Goal: Information Seeking & Learning: Learn about a topic

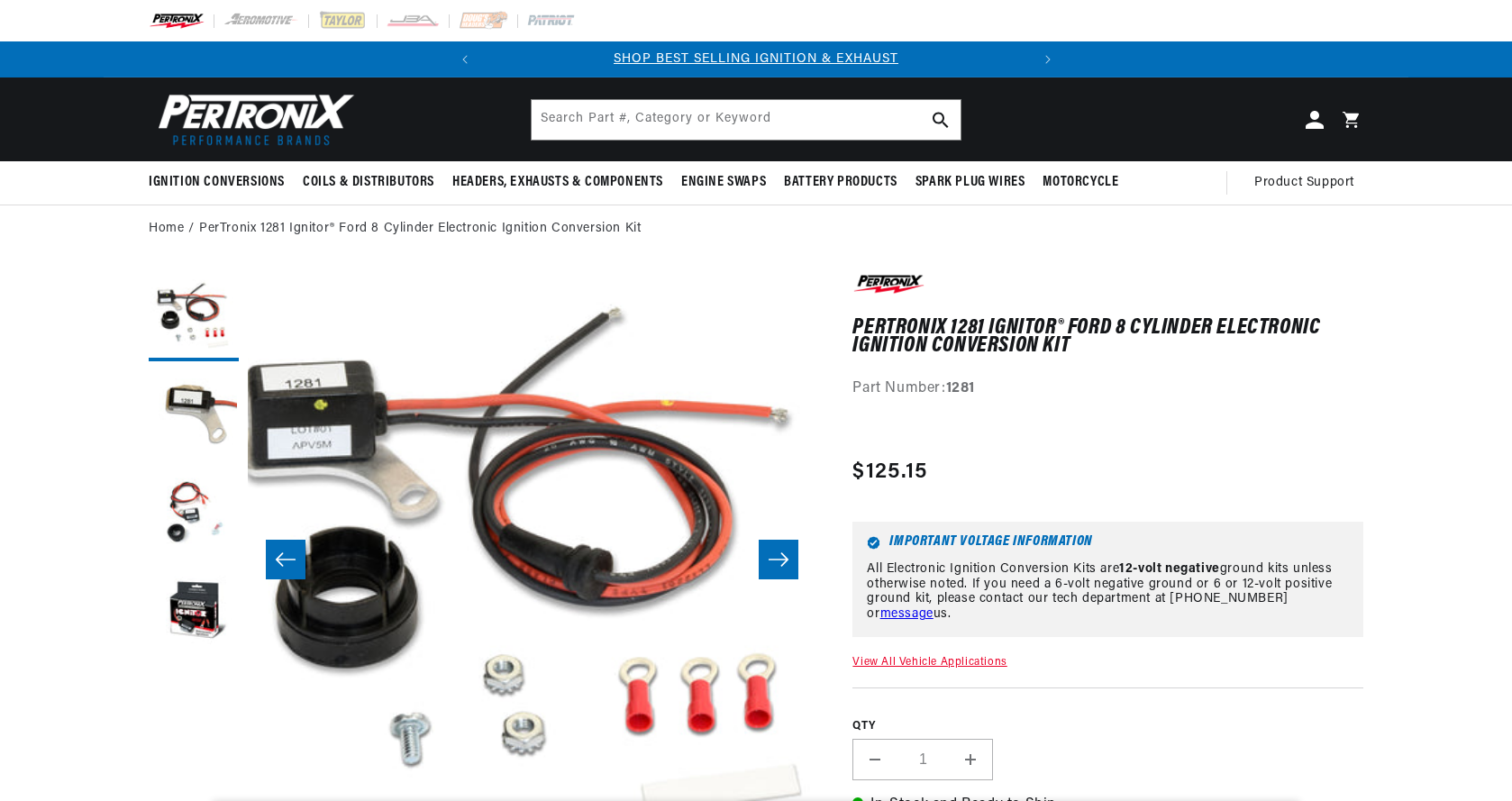
click at [610, 124] on input "Search Part #, Category or Keyword" at bounding box center [745, 120] width 429 height 40
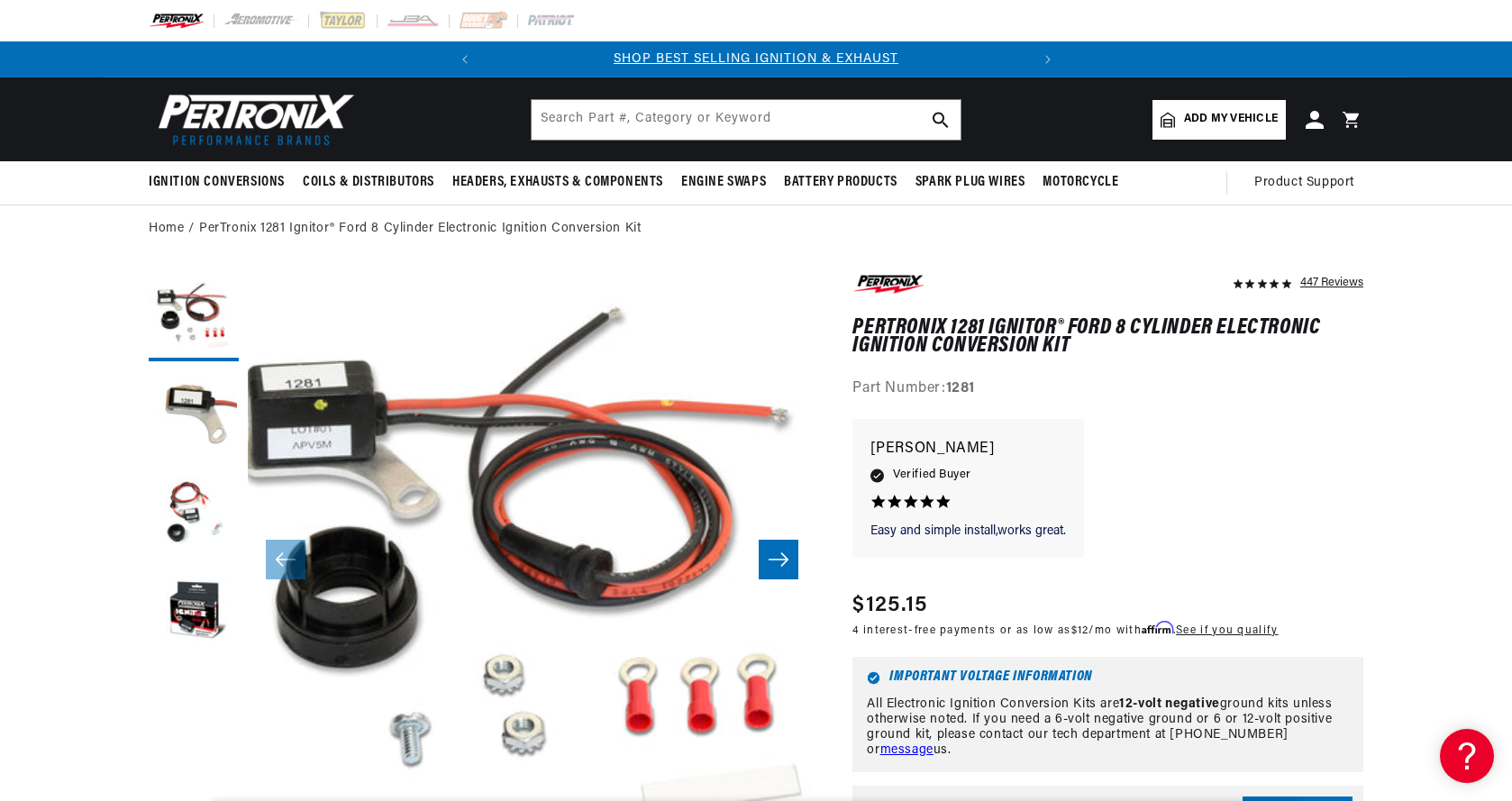
click at [566, 119] on input "text" at bounding box center [745, 120] width 429 height 40
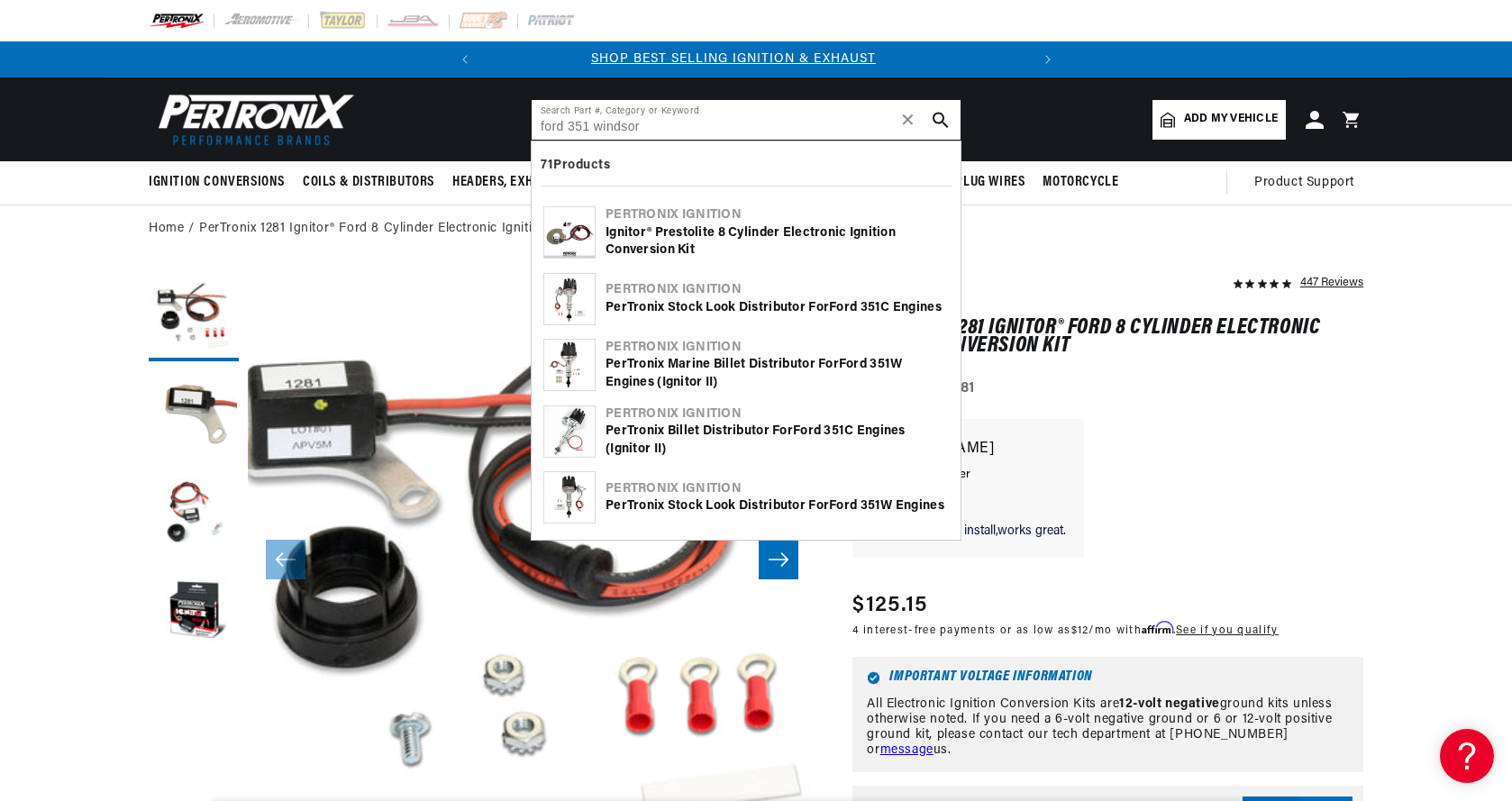
scroll to position [0, 0]
type input "ford 351 windsor"
click at [709, 231] on div "Ignitor® Prestolite 8 Cylinder Electronic Ignition Conversion Kit" at bounding box center [777, 242] width 343 height 35
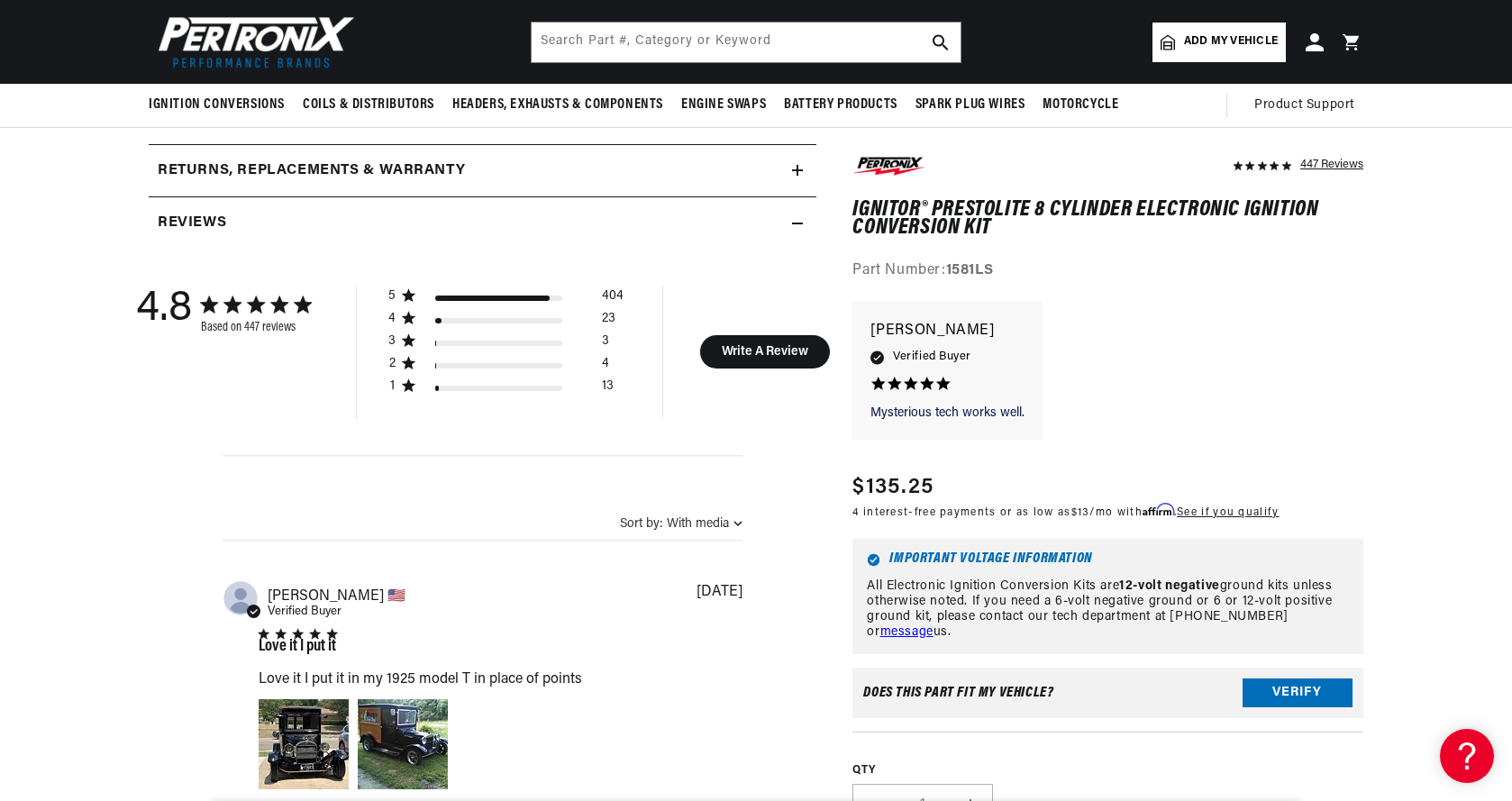
scroll to position [565, 0]
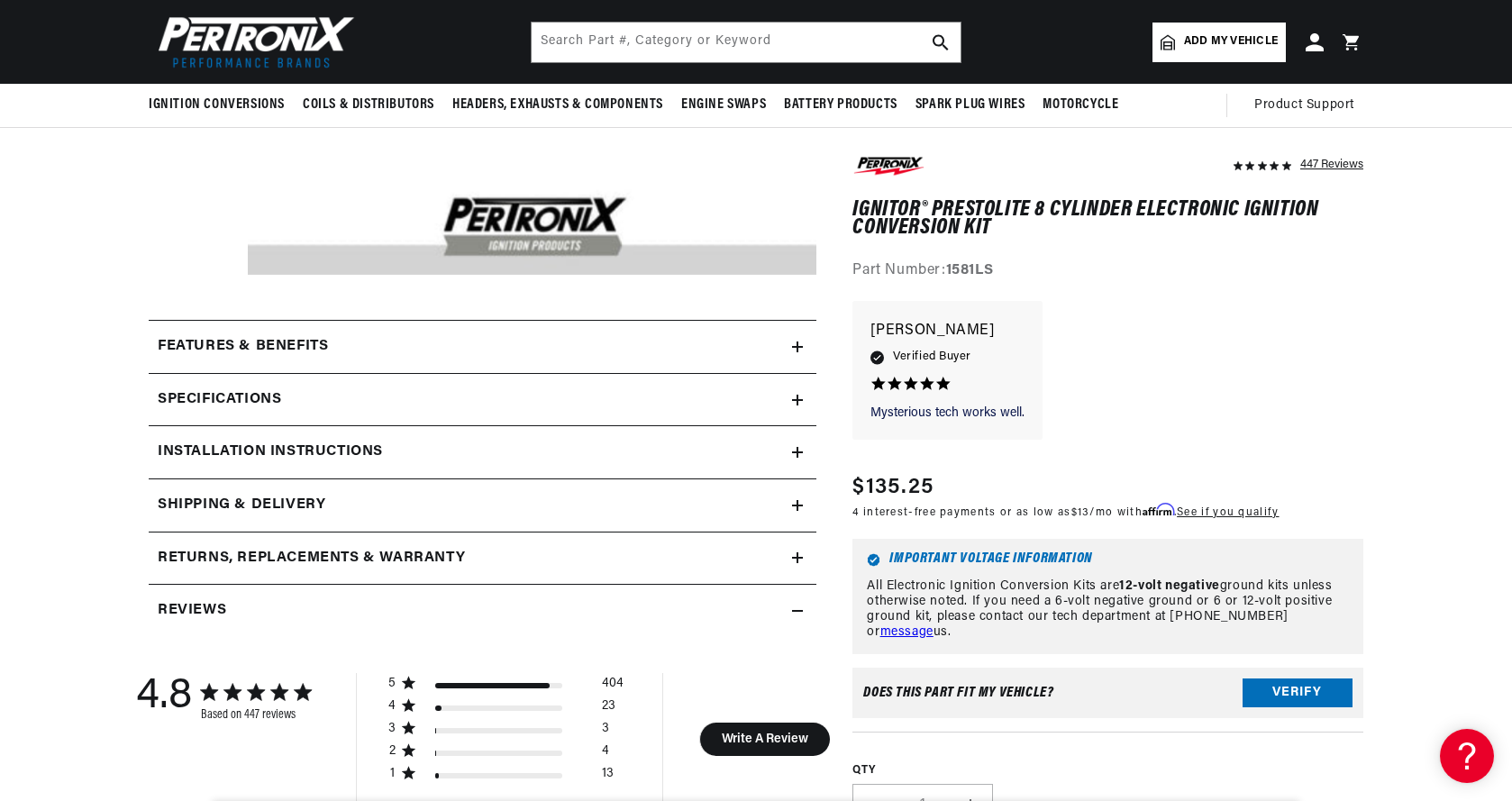
click at [793, 402] on icon at bounding box center [797, 400] width 11 height 11
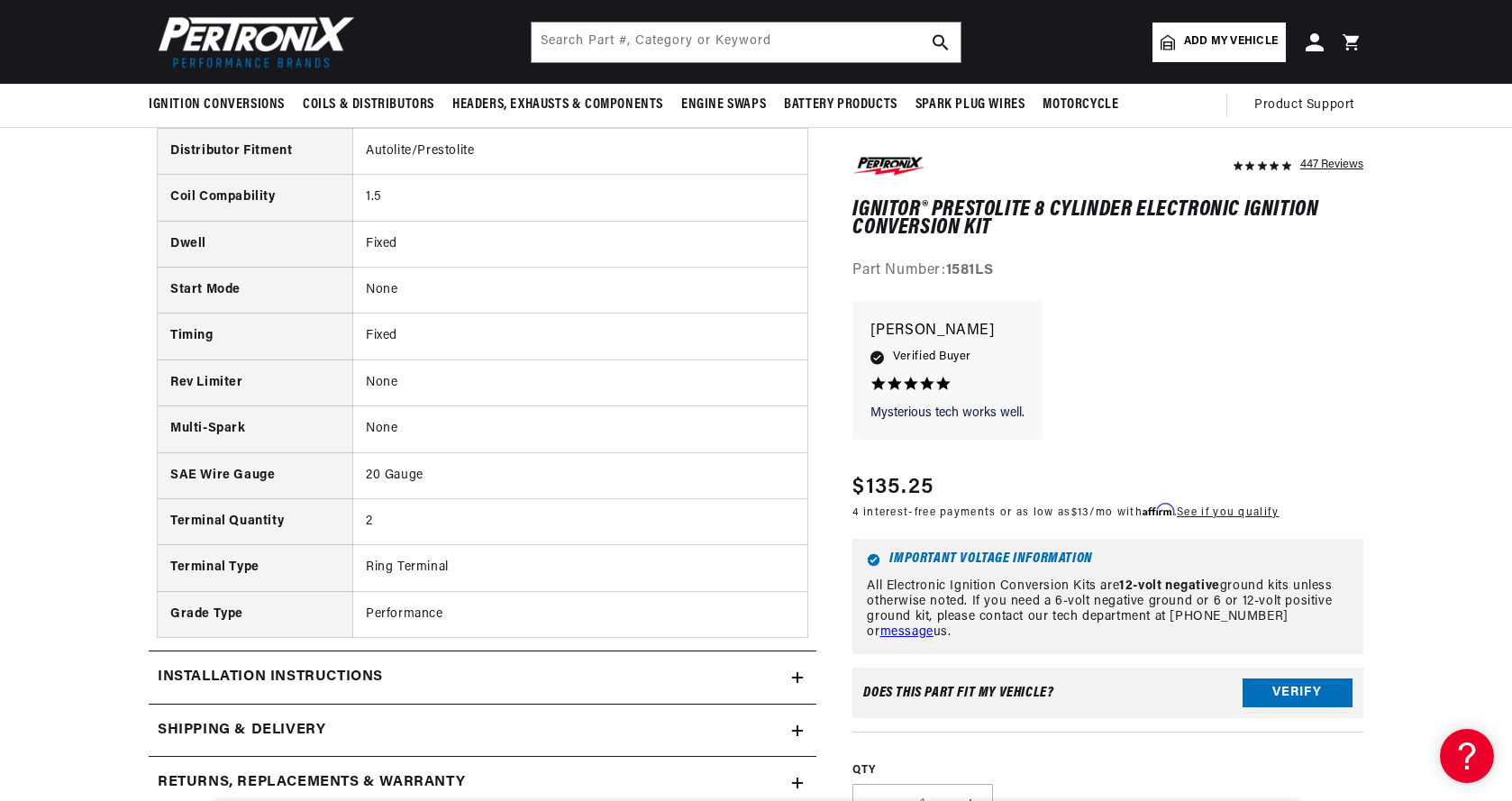
scroll to position [720, 0]
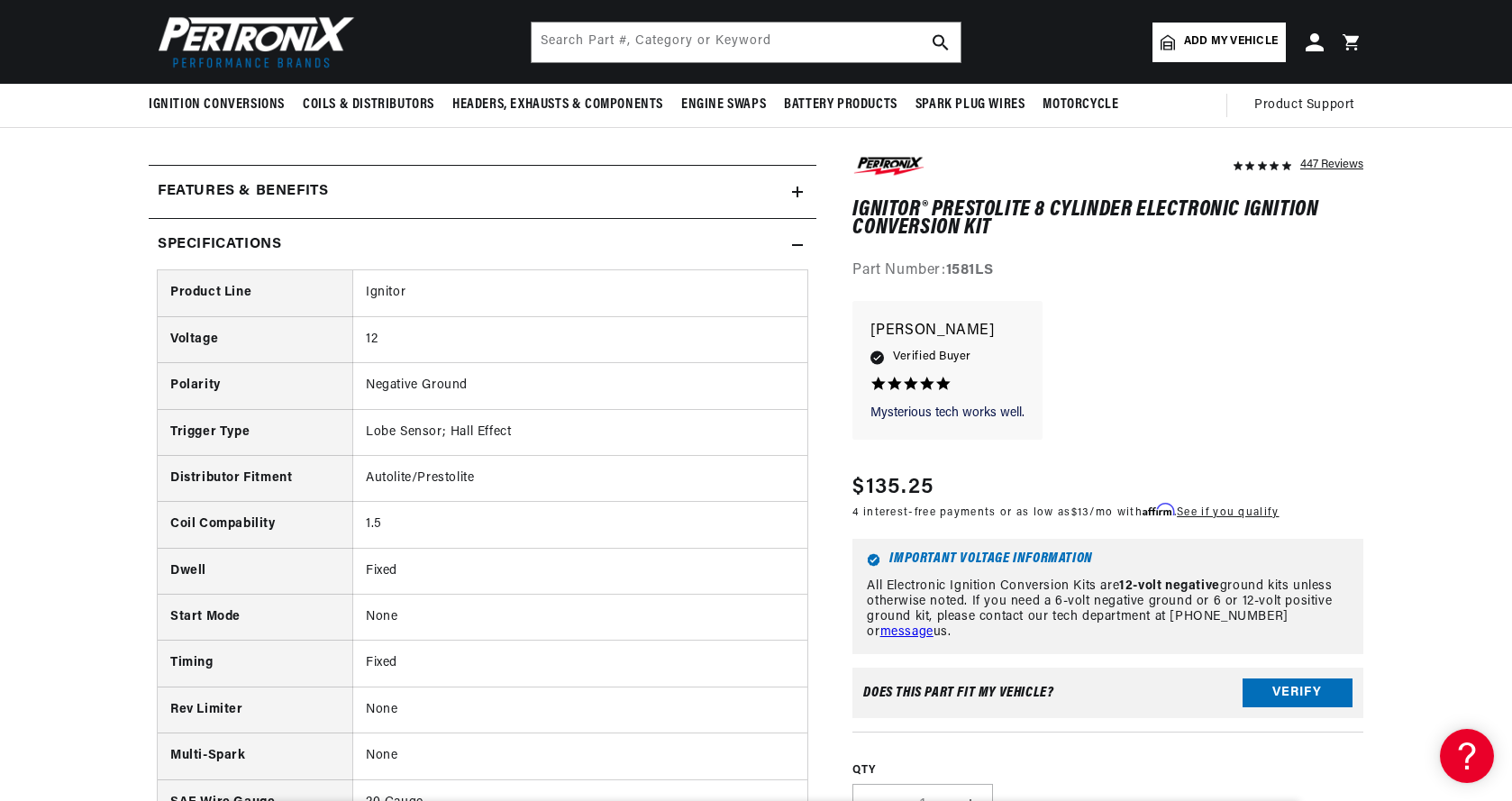
click at [796, 187] on icon at bounding box center [797, 192] width 11 height 11
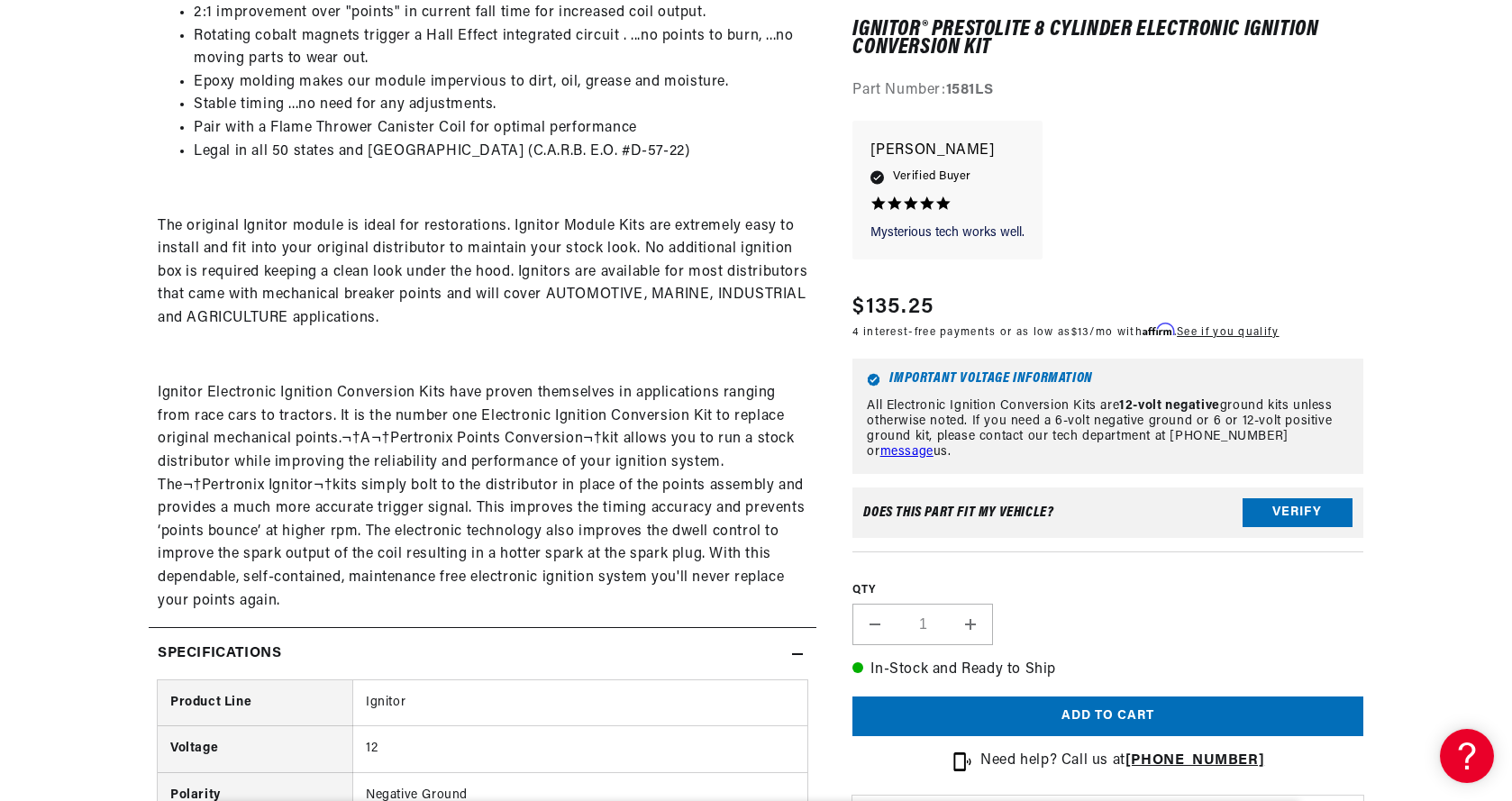
scroll to position [0, 0]
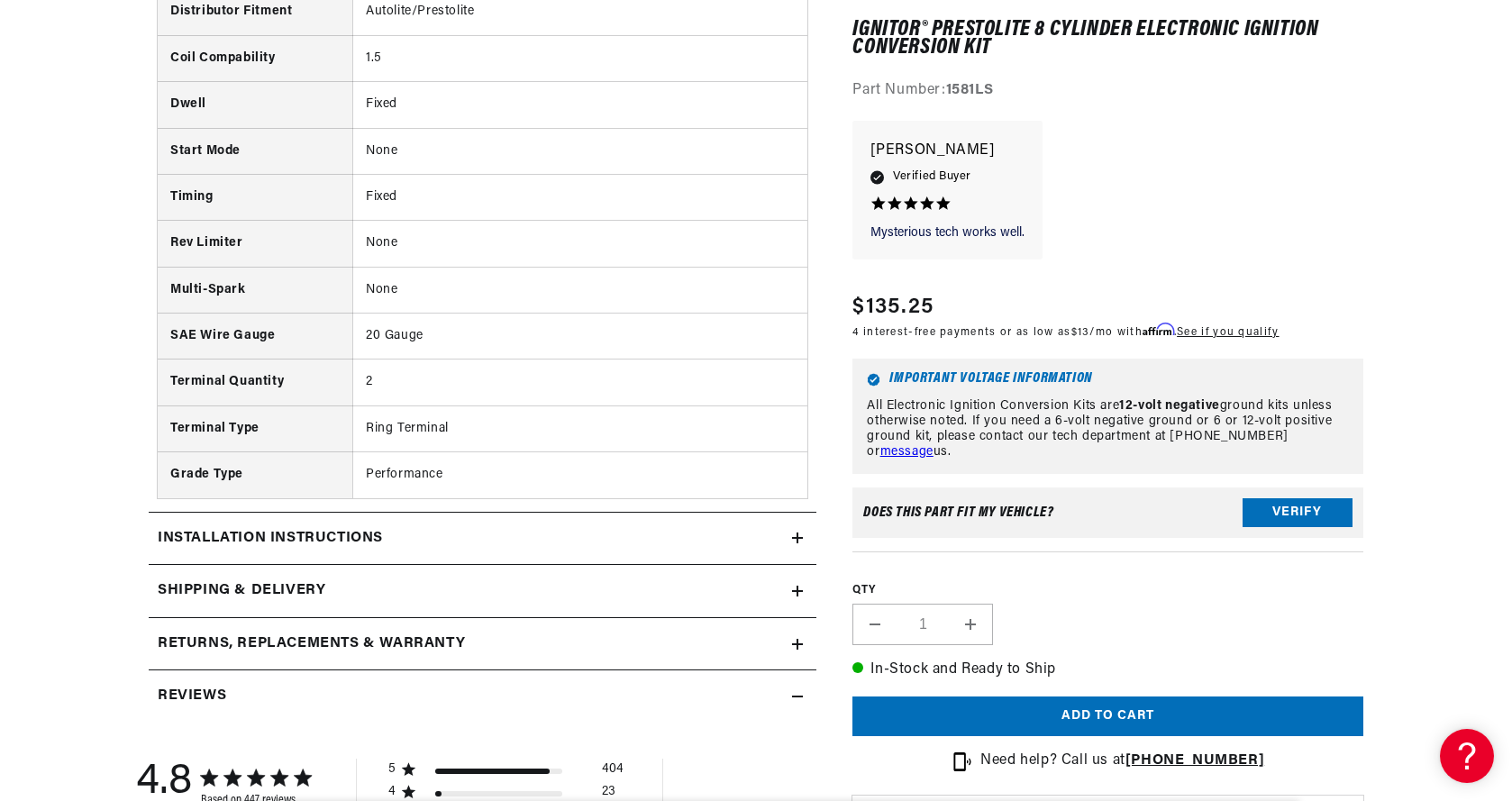
click at [476, 541] on div "Installation instructions" at bounding box center [470, 539] width 644 height 24
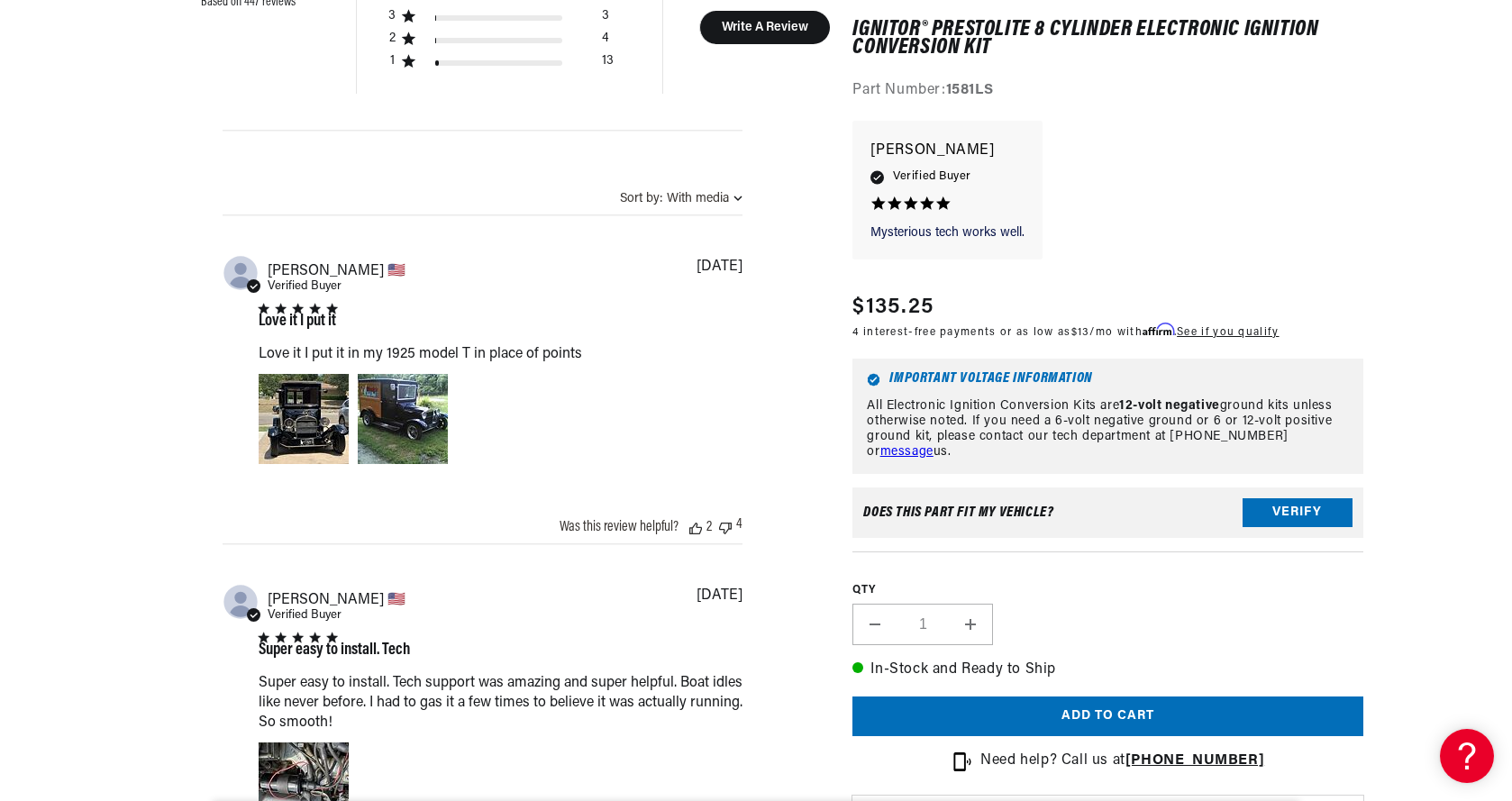
scroll to position [2983, 0]
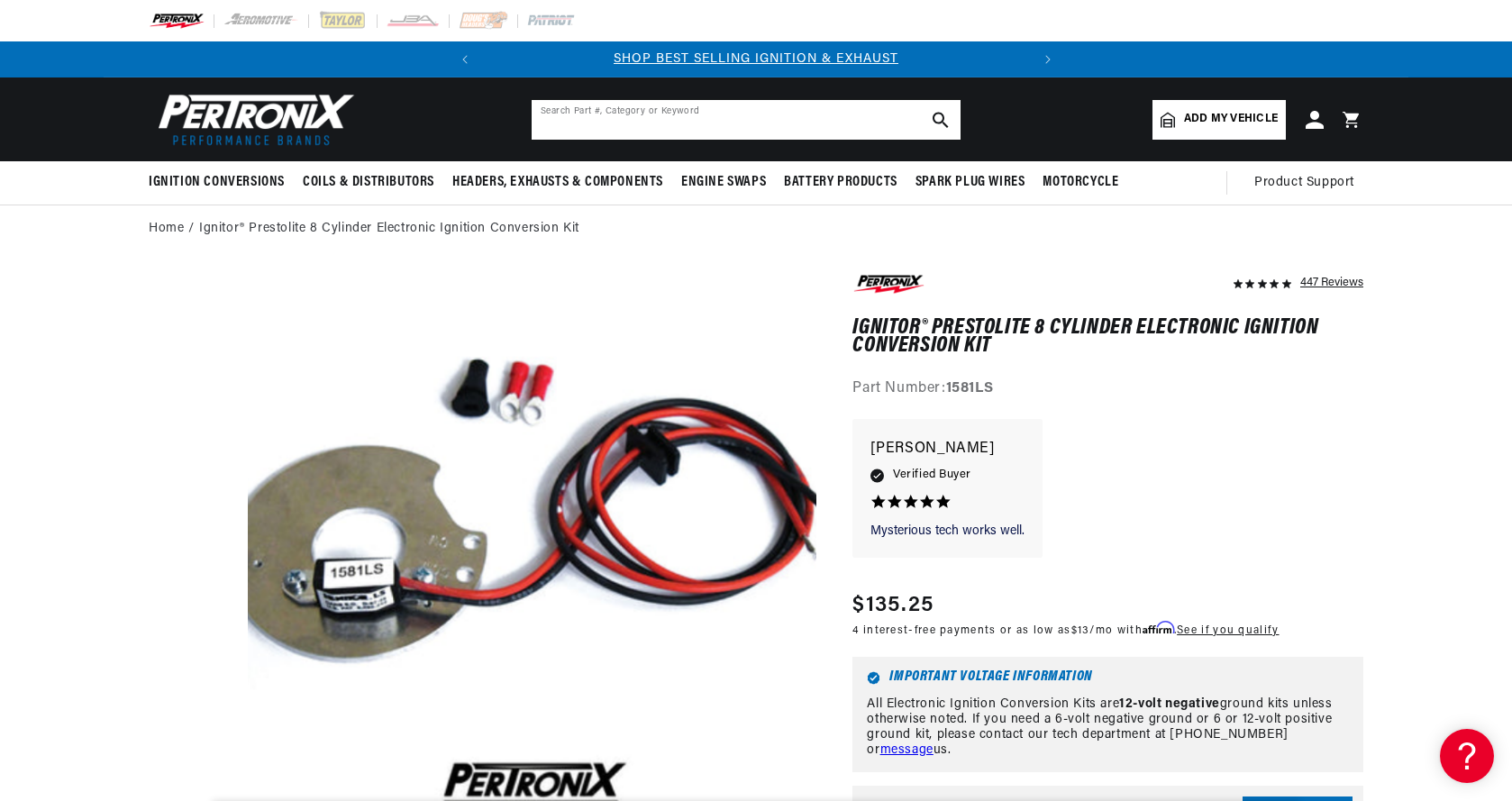
click at [582, 126] on input "text" at bounding box center [745, 120] width 429 height 40
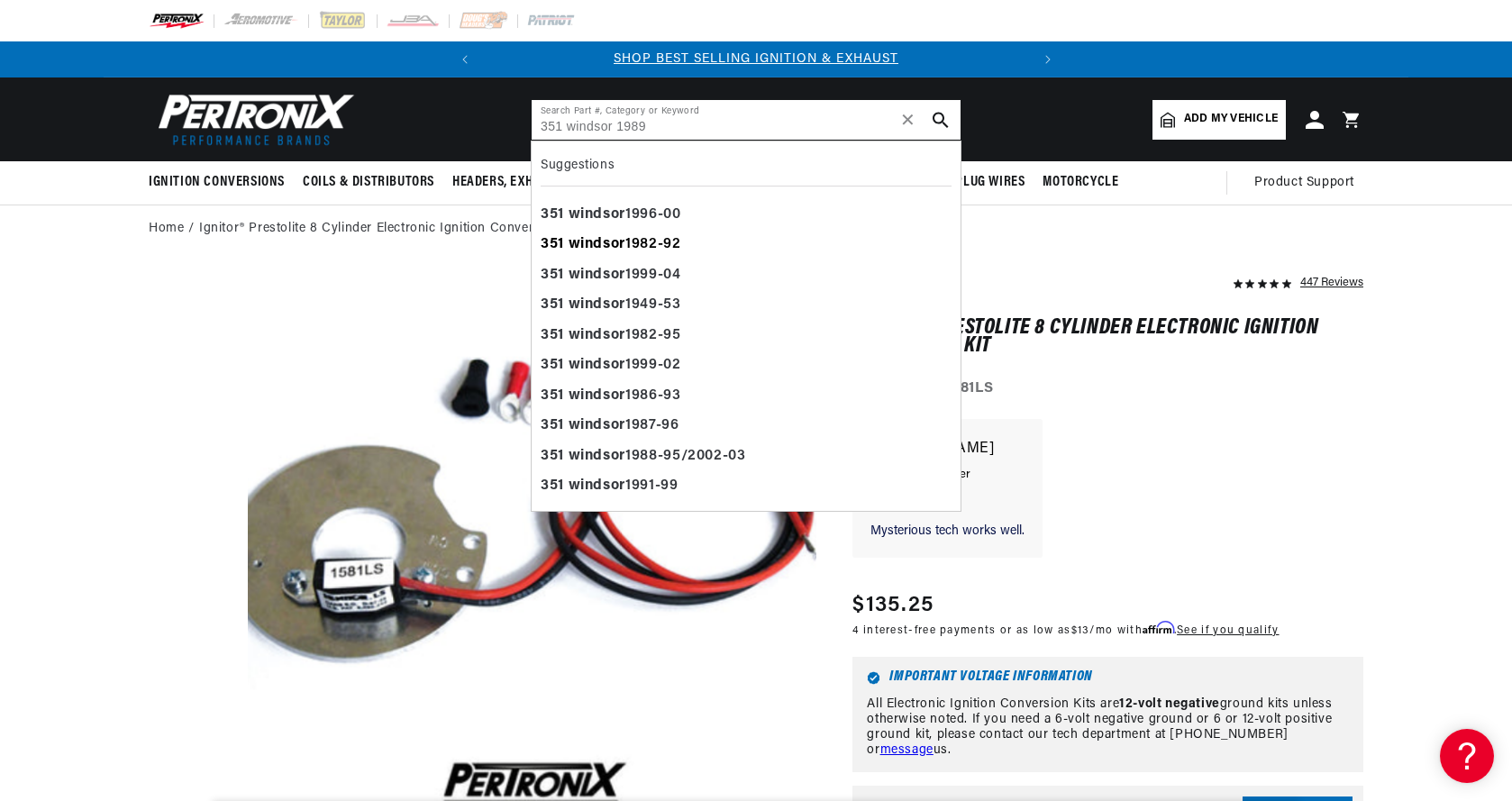
type input "351 windsor 1989"
click at [588, 239] on b "windsor" at bounding box center [597, 244] width 57 height 14
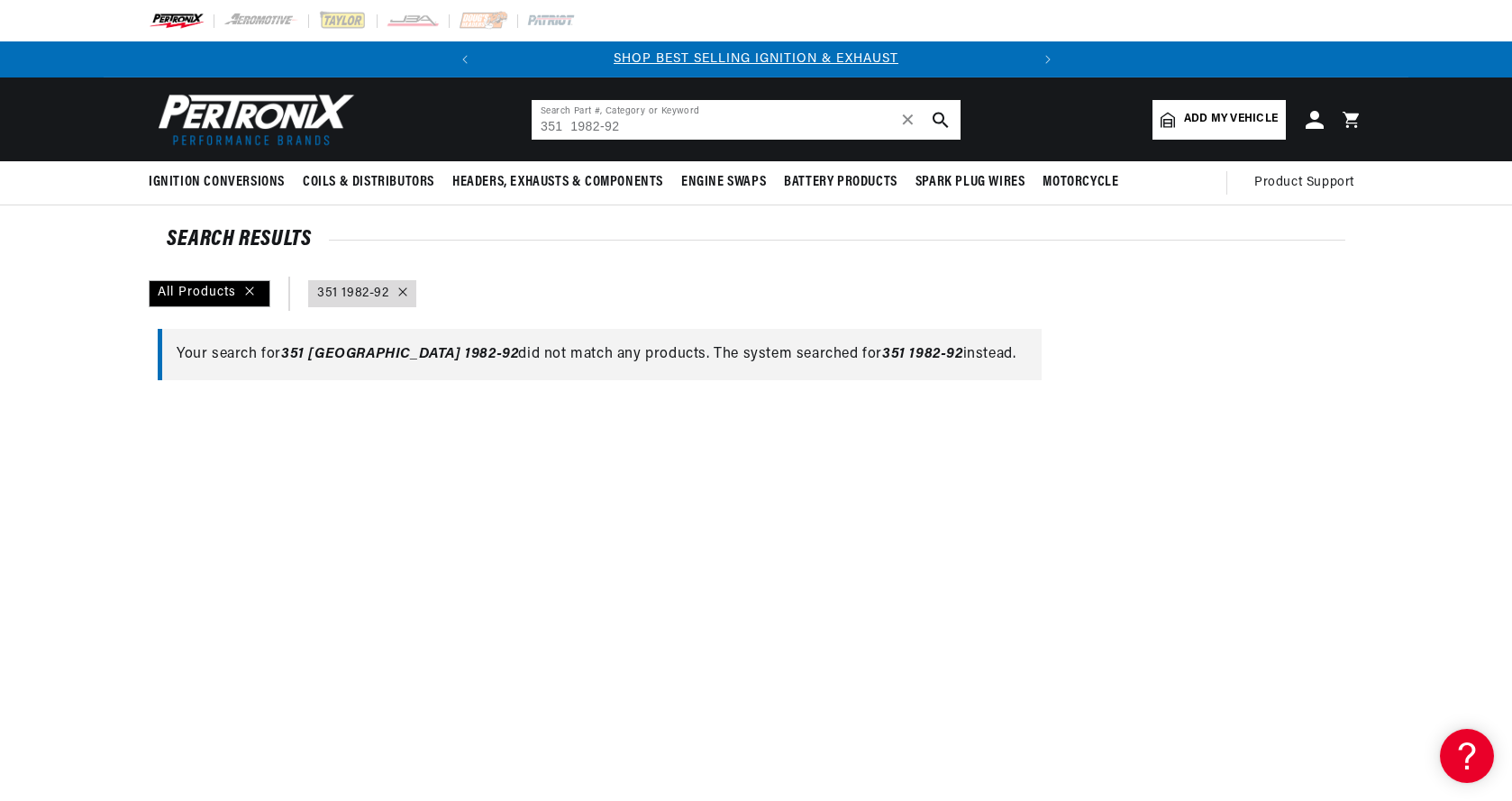
click at [643, 128] on input "351 1982-92" at bounding box center [745, 120] width 429 height 40
click at [944, 120] on icon "search button" at bounding box center [941, 119] width 16 height 16
click at [938, 114] on icon "search button" at bounding box center [941, 119] width 16 height 16
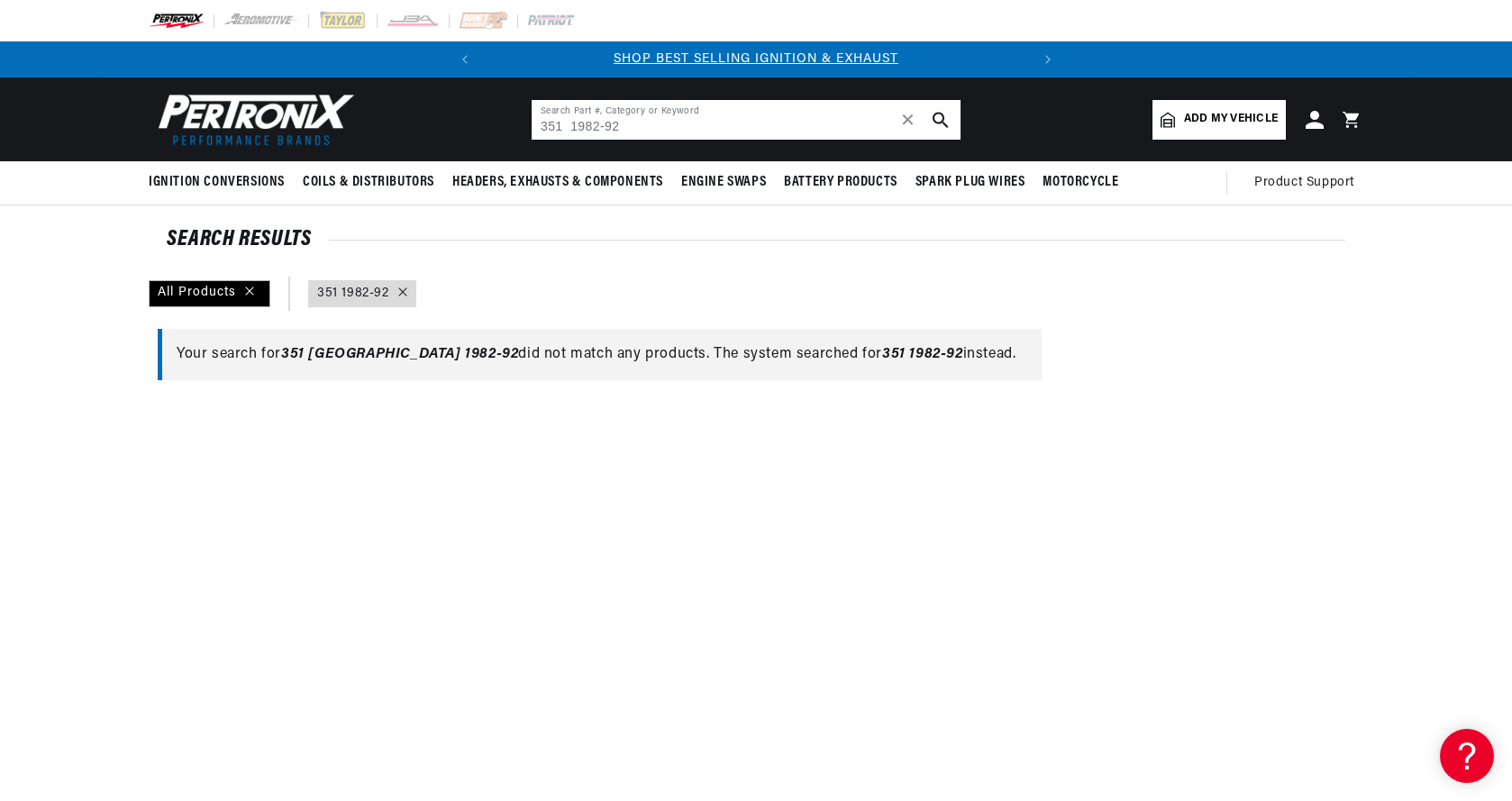
click at [650, 129] on input "351 1982-92" at bounding box center [745, 120] width 429 height 40
drag, startPoint x: 650, startPoint y: 129, endPoint x: 467, endPoint y: 139, distance: 183.3
click at [467, 139] on header "BETTER SEARCH RESULTS Add your vehicle's year, make, and model to find parts be…" at bounding box center [756, 119] width 1305 height 84
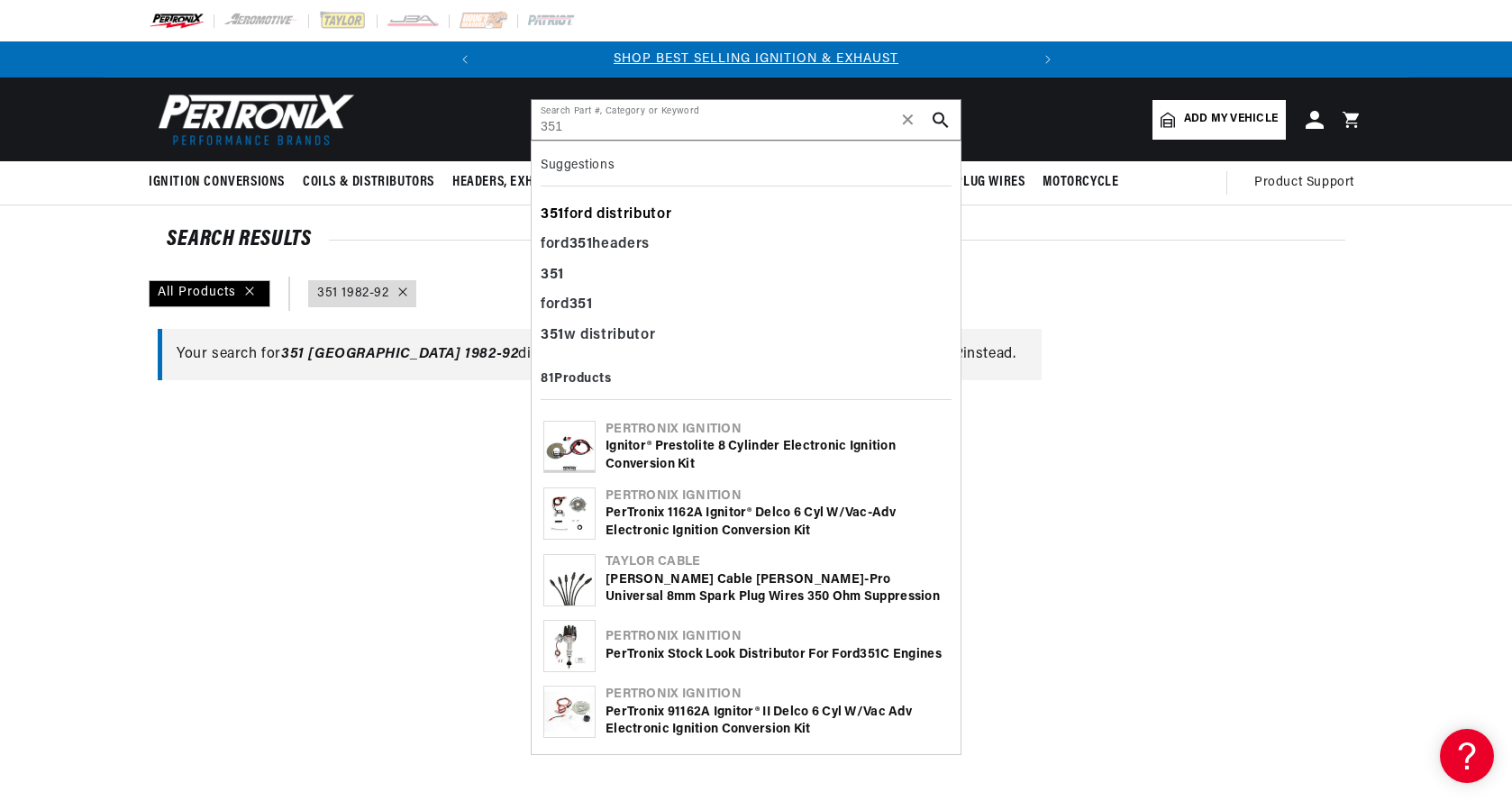
click at [599, 210] on div "351 ford distributor" at bounding box center [746, 215] width 411 height 31
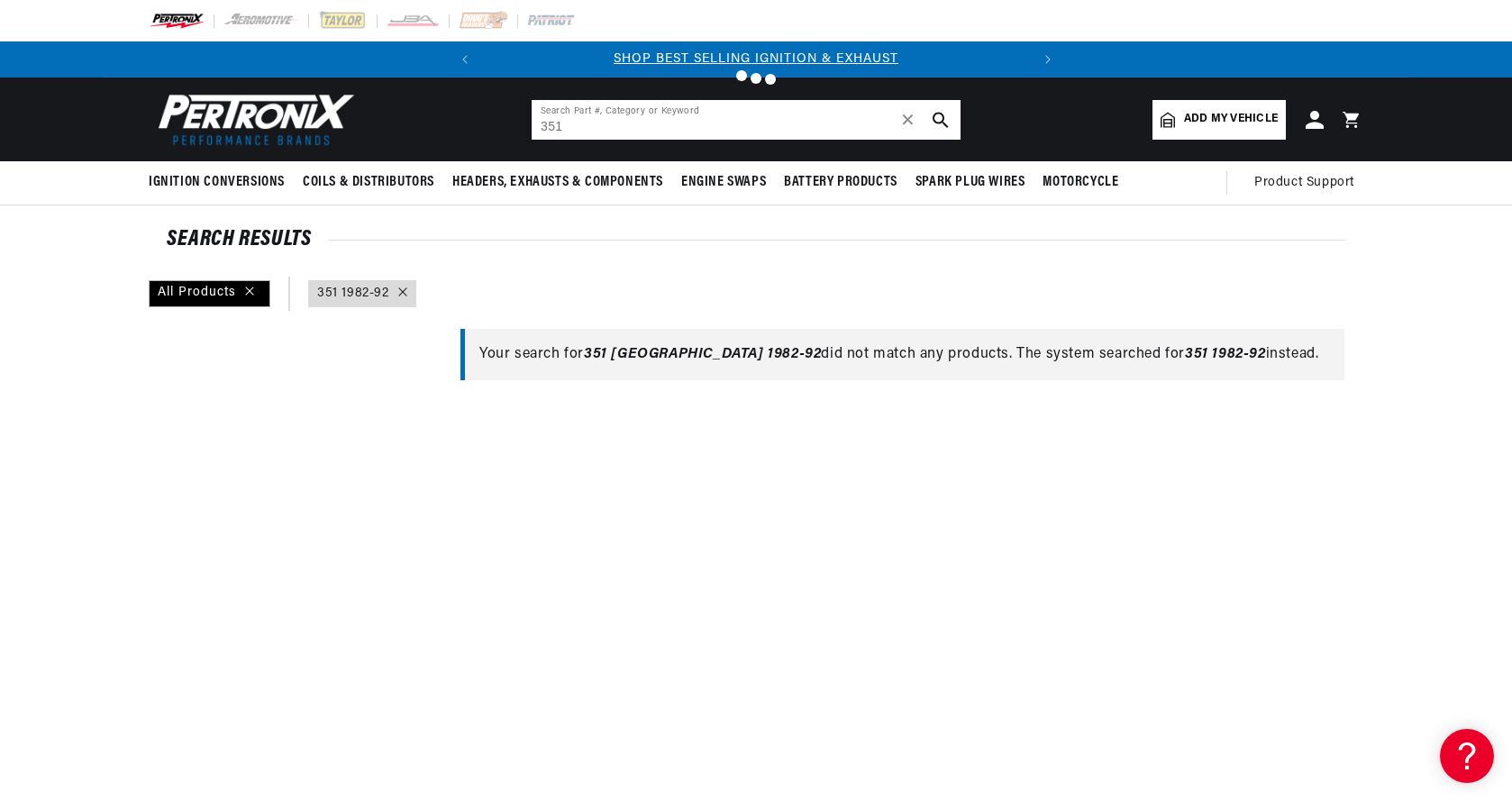
type input "351 ford distributor"
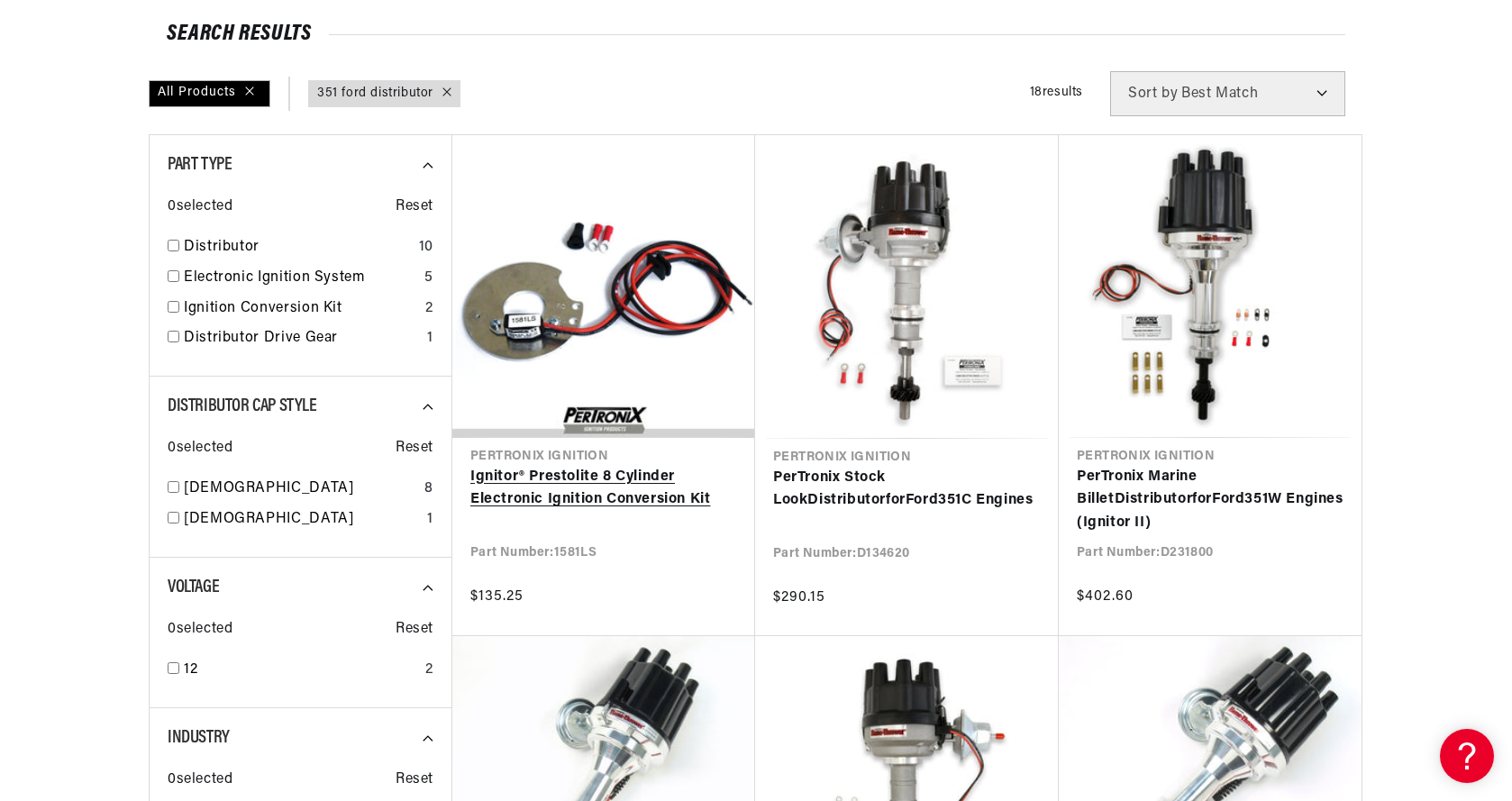
click at [598, 491] on link "Ignitor® Prestolite 8 Cylinder Electronic Ignition Conversion Kit" at bounding box center [604, 489] width 267 height 46
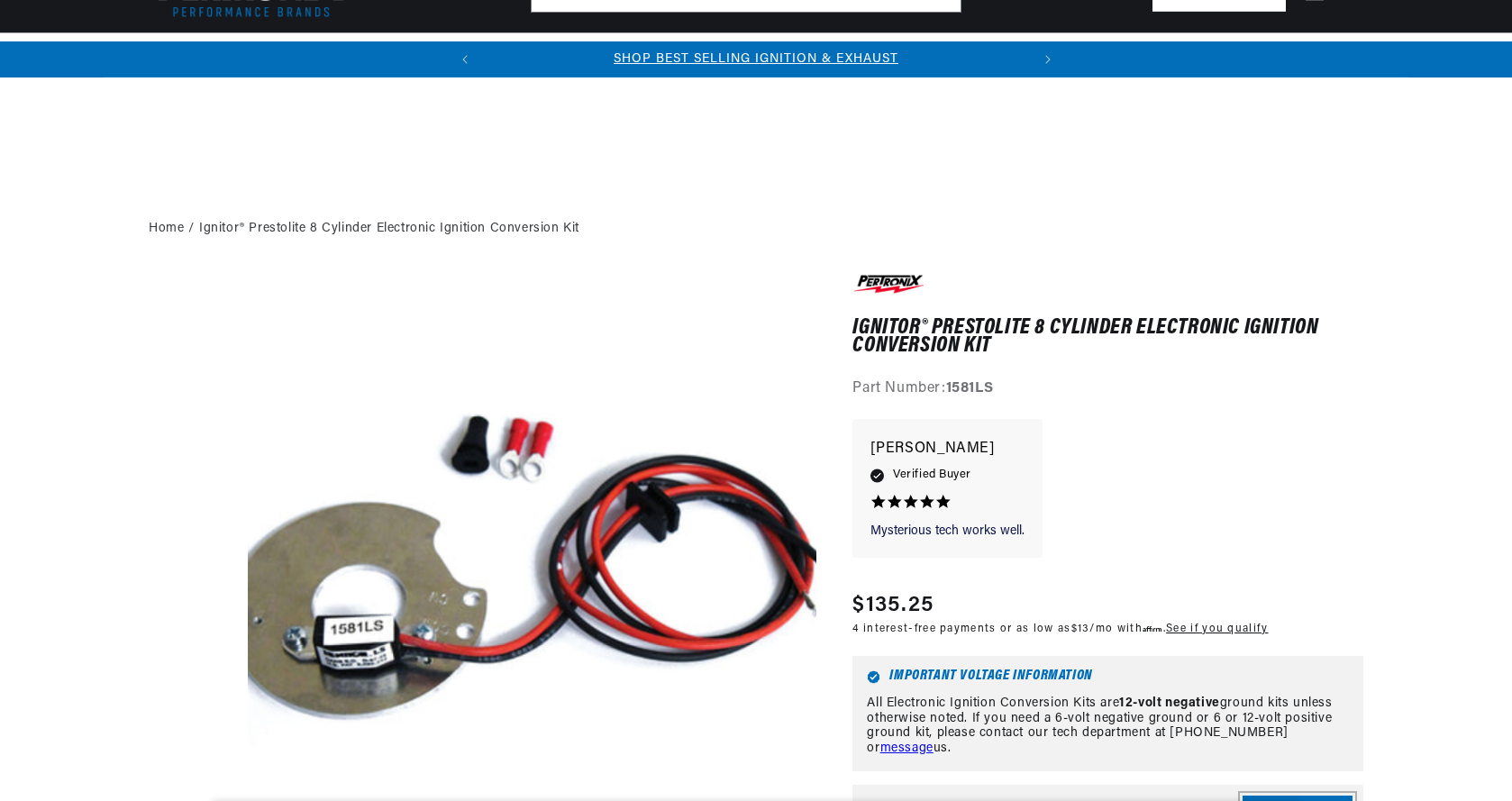
click at [1283, 796] on button "Verify" at bounding box center [1297, 810] width 110 height 29
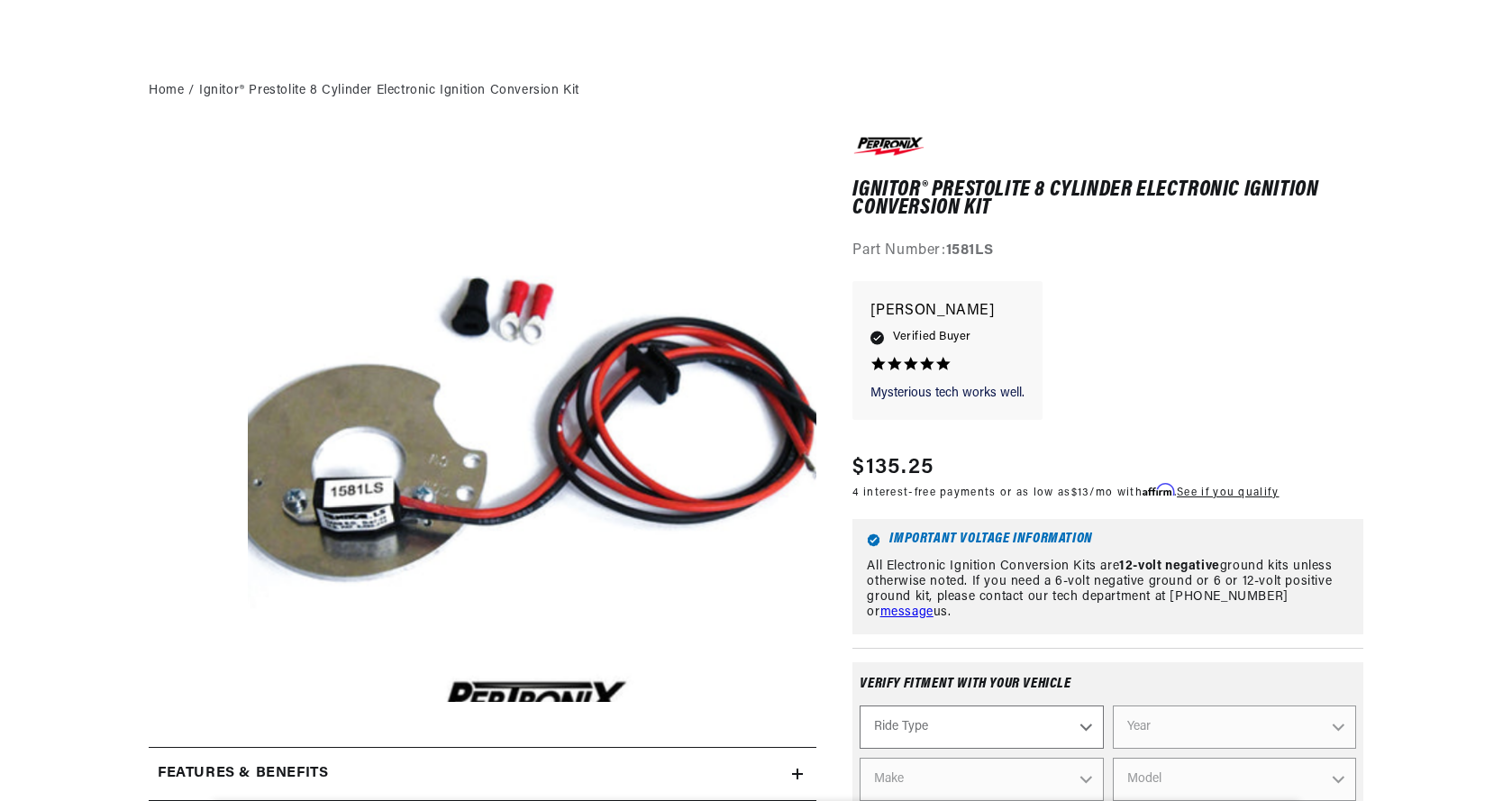
click at [1065, 705] on select "Ride Type Automotive Agricultural Industrial Marine Motorcycle" at bounding box center [981, 726] width 244 height 43
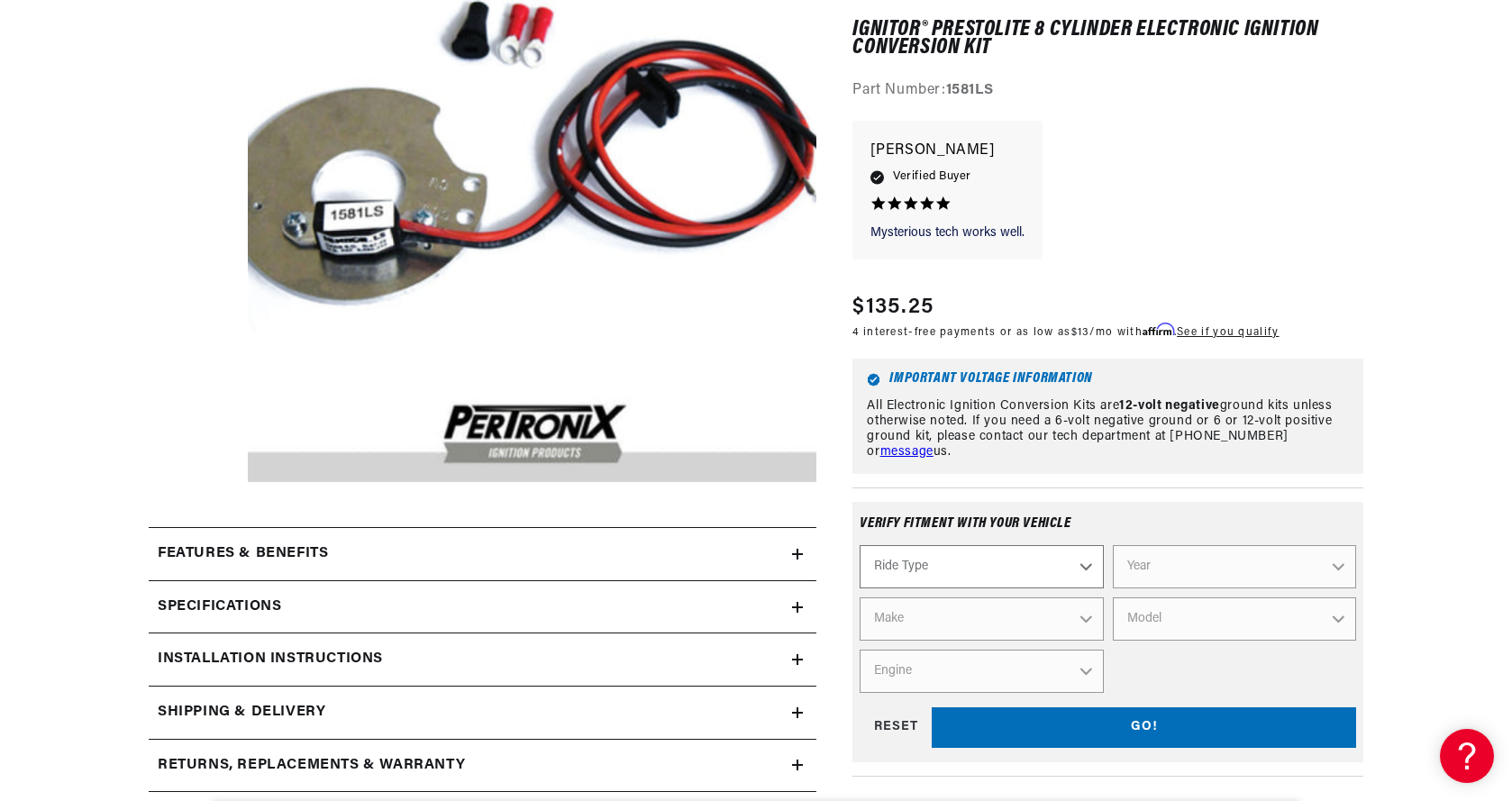
scroll to position [0, 0]
select select "Marine"
click at [859, 546] on select "Ride Type Automotive Agricultural Industrial Marine Motorcycle" at bounding box center [981, 567] width 244 height 43
select select "Marine"
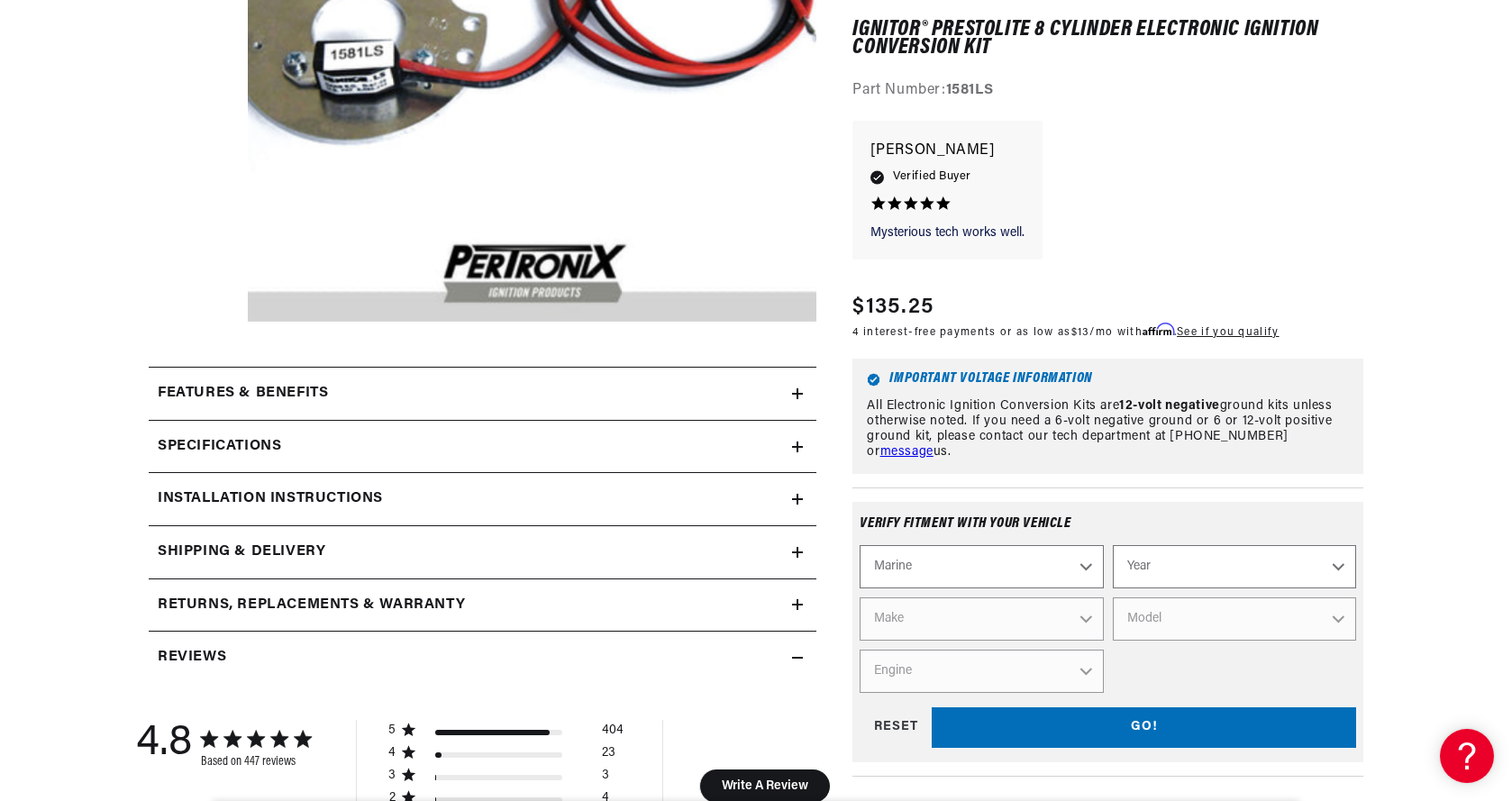
click at [1338, 567] on select "Year [DATE] 1986 1985 1983 1982 1981 1980 1979 1978 1977 1976 1975 1974 1973 19…" at bounding box center [1234, 567] width 244 height 43
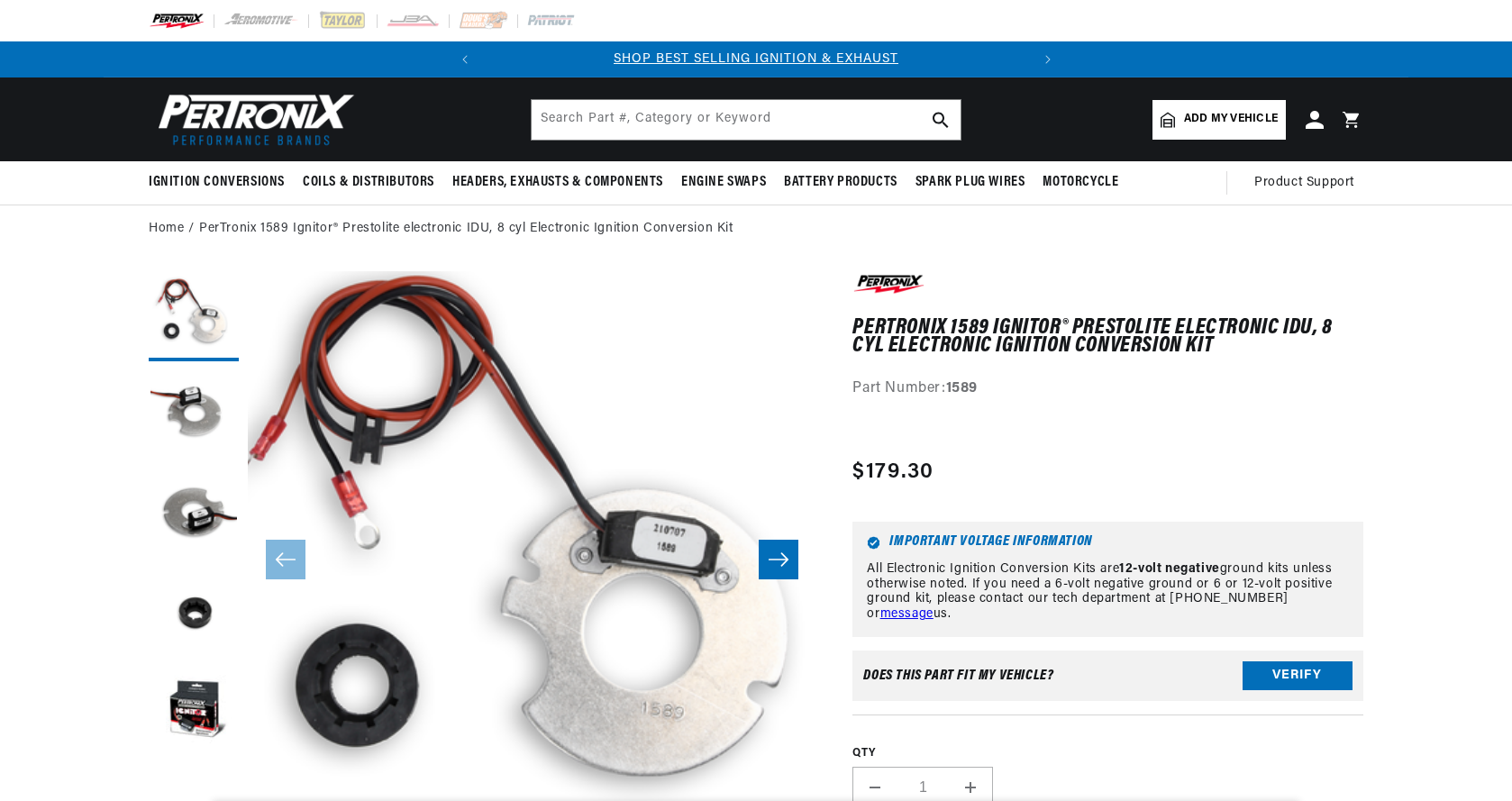
scroll to position [207, 0]
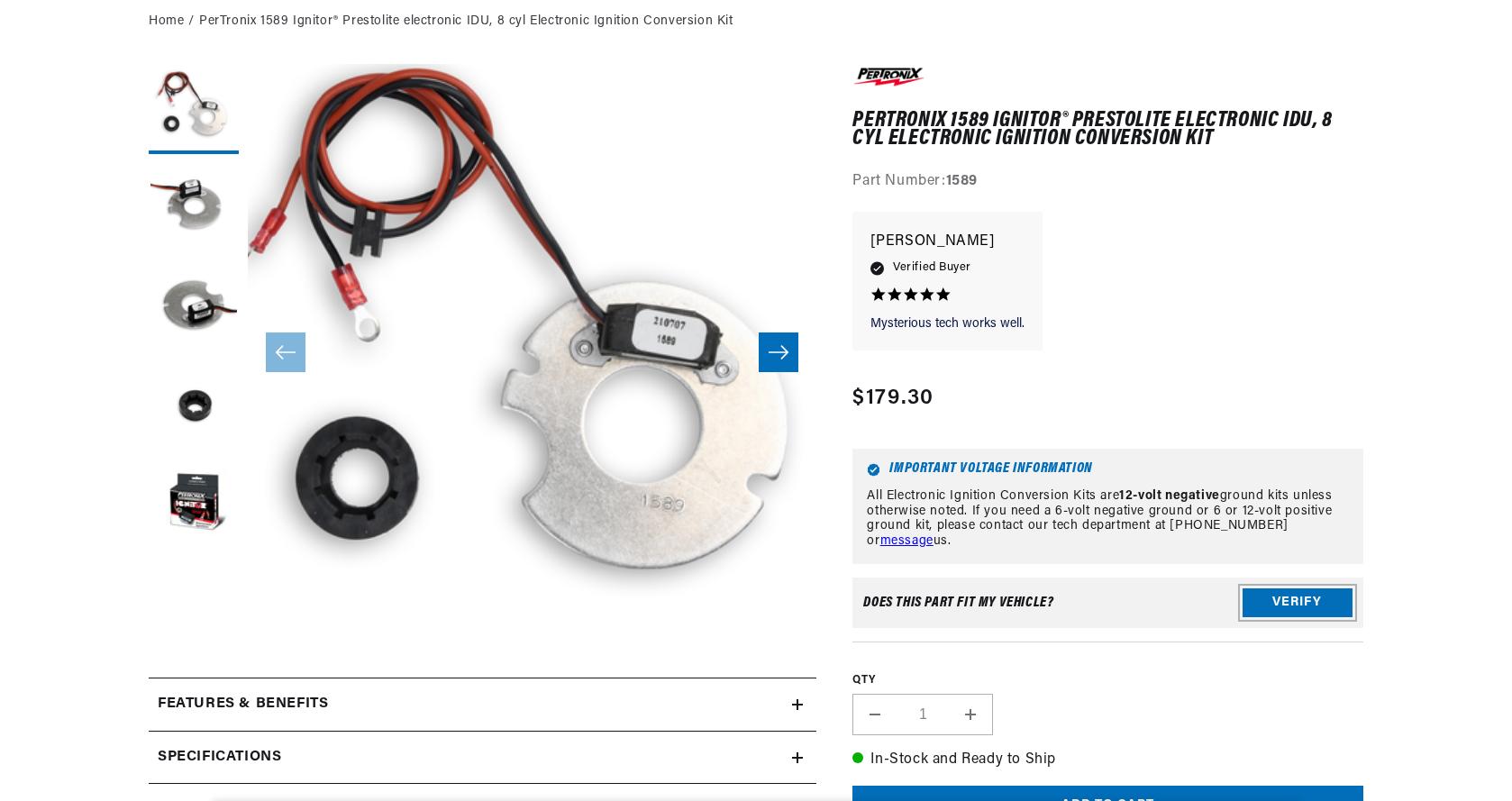
click at [1290, 589] on button "Verify" at bounding box center [1297, 603] width 110 height 29
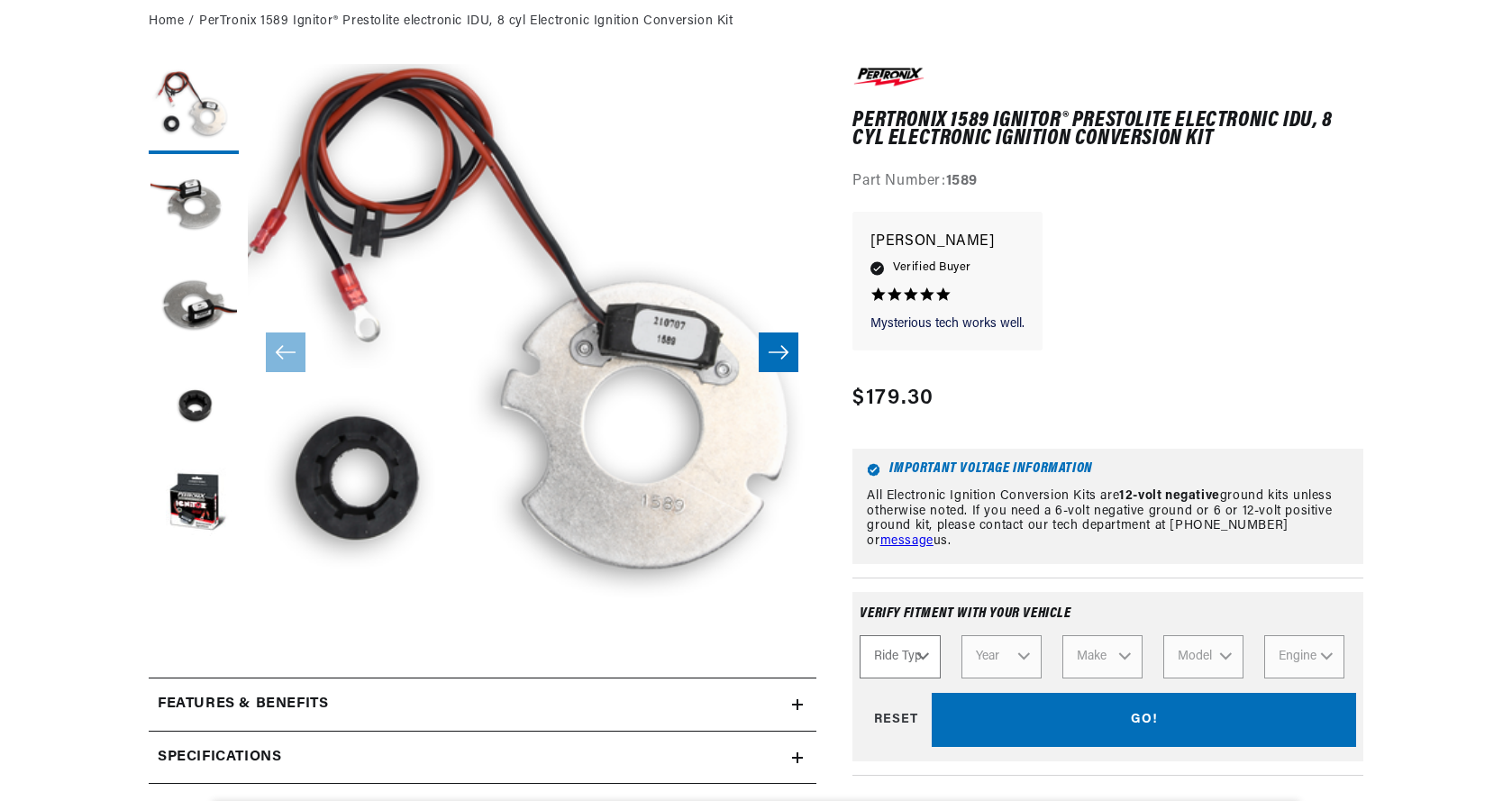
click at [1030, 636] on div "Ride Type Automotive Agricultural Industrial Marine Motorcycle Year Make Model …" at bounding box center [1107, 657] width 496 height 43
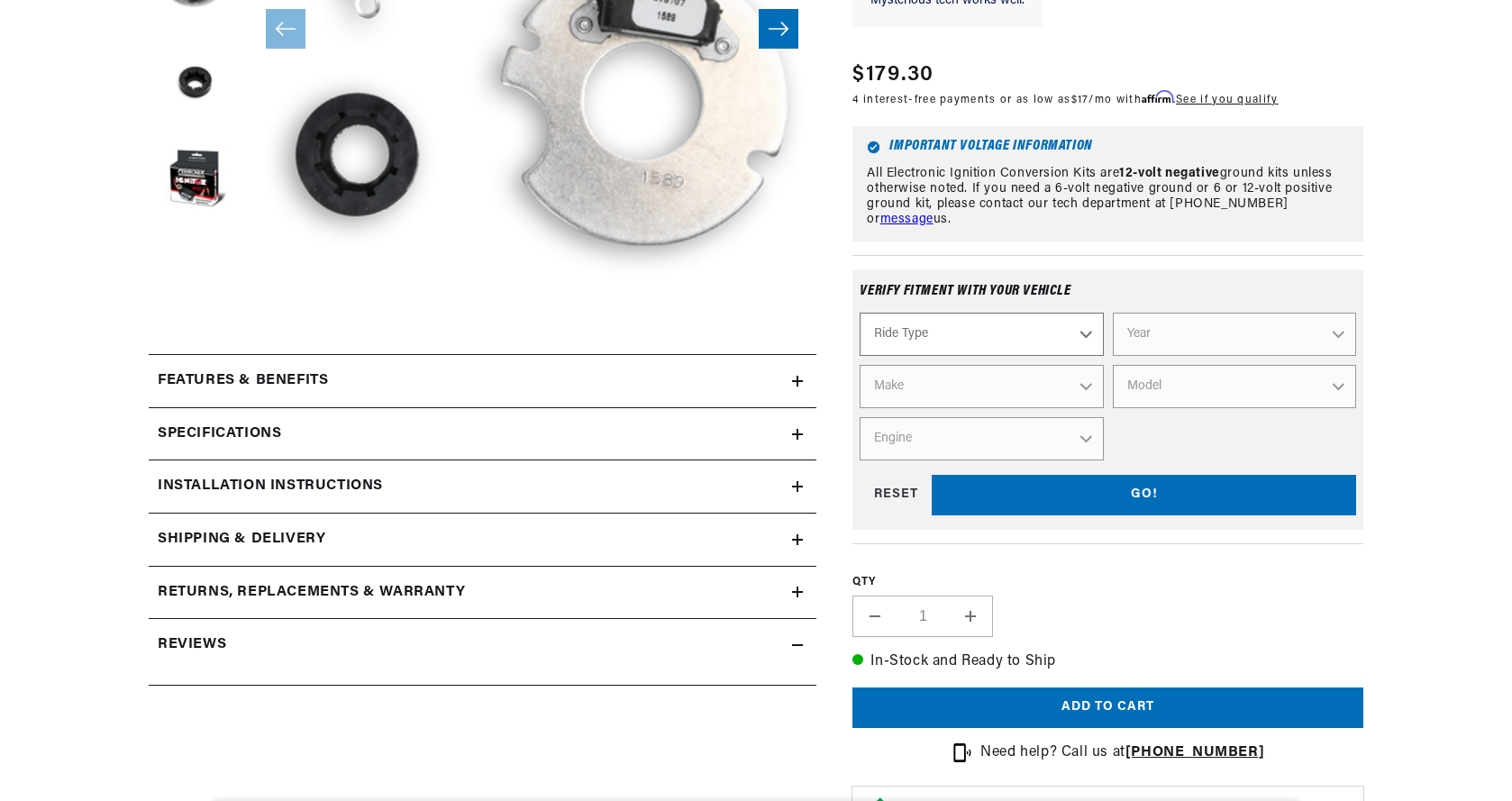
click at [1034, 333] on select "Ride Type Automotive Agricultural Industrial Marine Motorcycle" at bounding box center [981, 333] width 244 height 43
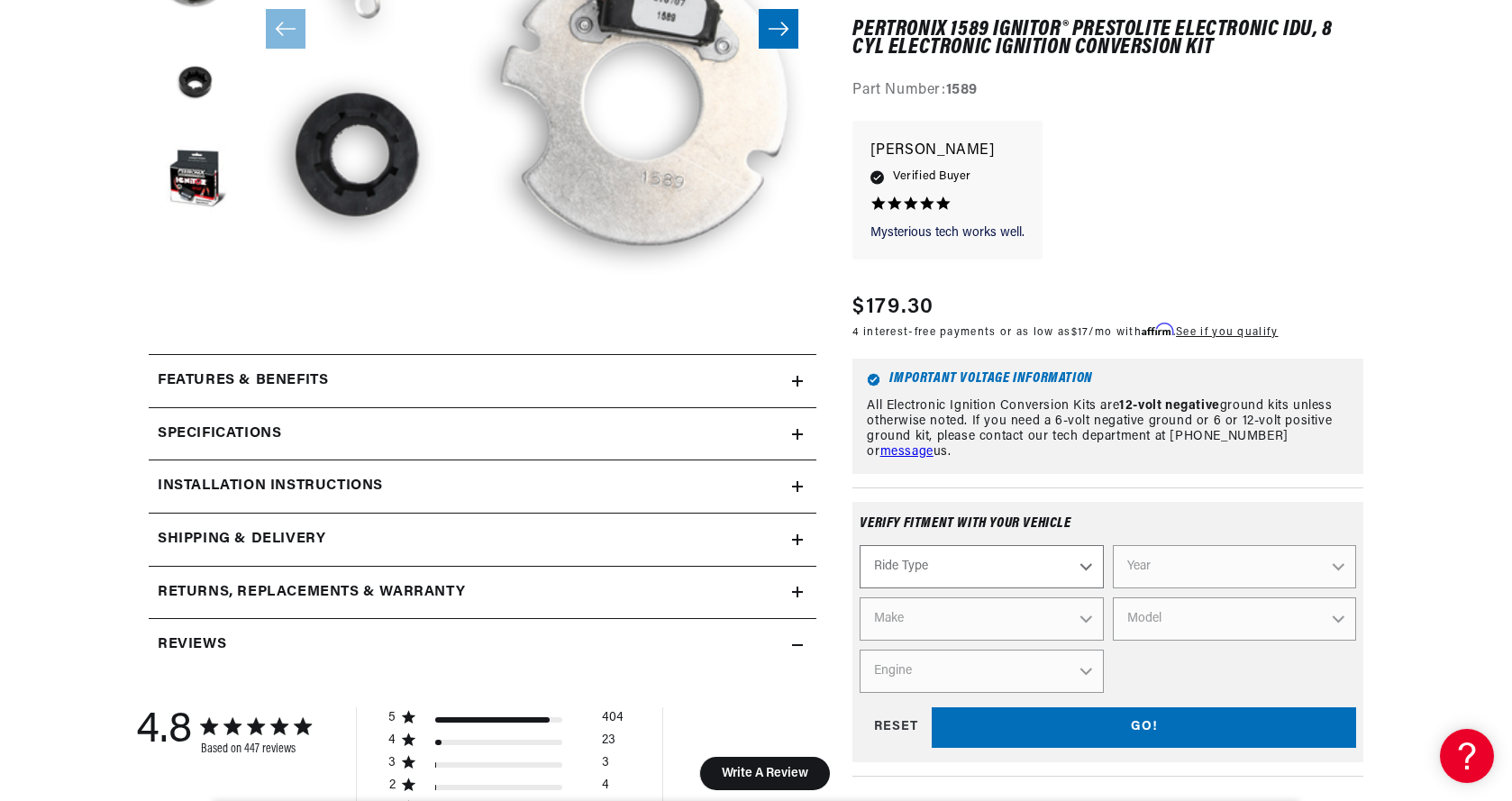
scroll to position [0, 0]
click at [1077, 562] on select "Ride Type Automotive Agricultural Industrial Marine Motorcycle" at bounding box center [981, 567] width 244 height 43
select select "Automotive"
click at [859, 546] on select "Ride Type Automotive Agricultural Industrial Marine Motorcycle" at bounding box center [981, 567] width 244 height 43
select select "Automotive"
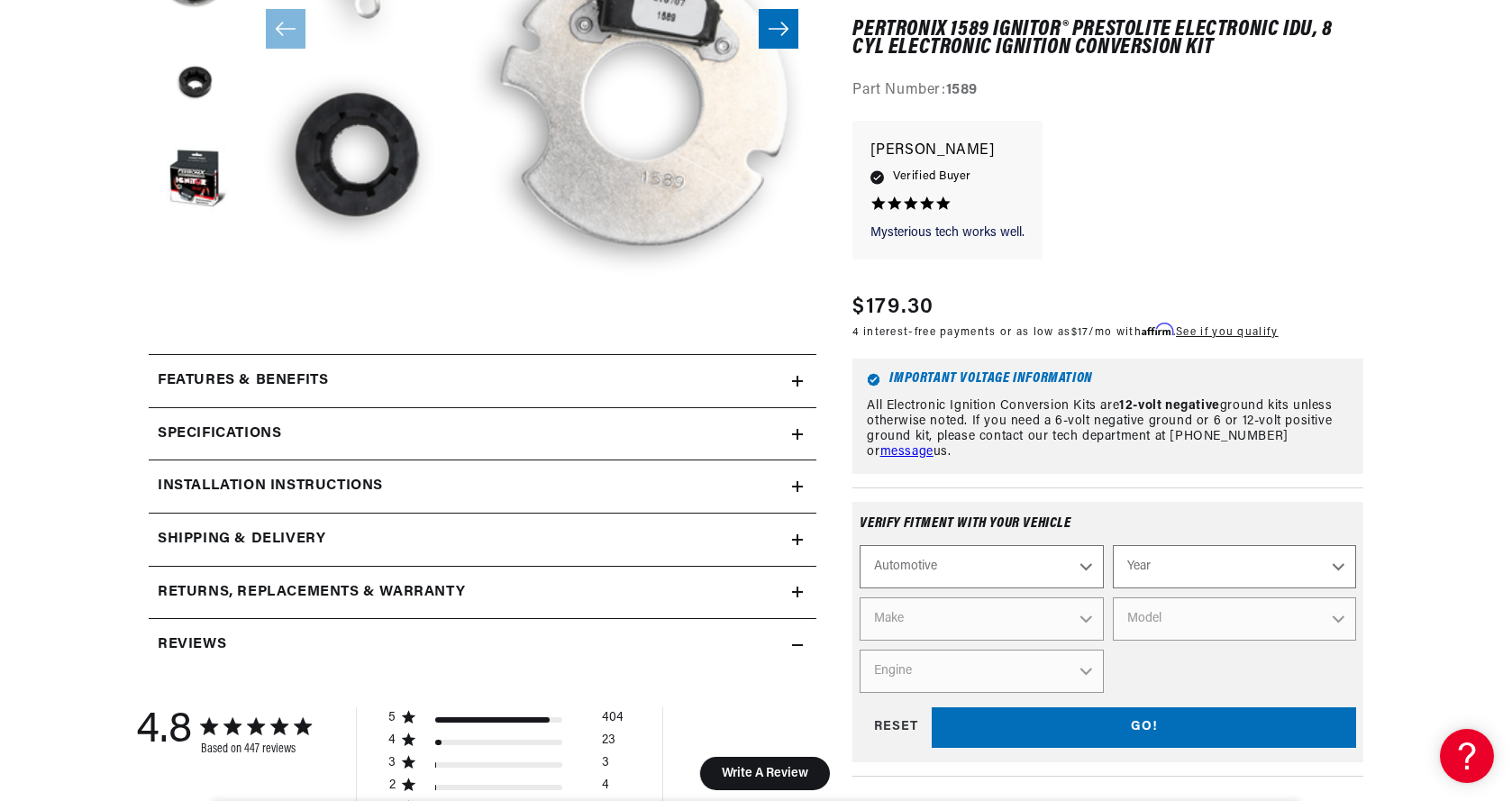
click at [1274, 566] on select "Year 2026 2025 2024 2023 2022 2021 2020 2019 2018 2017 2016 2015 2014 2013 2012…" at bounding box center [1234, 567] width 244 height 43
select select "1989"
click at [1113, 546] on select "Year 2026 2025 2024 2023 2022 2021 2020 2019 2018 2017 2016 2015 2014 2013 2012…" at bounding box center [1234, 567] width 244 height 43
select select "1989"
click at [1068, 623] on select "Make Buick Cadillac Chevrolet Chrysler Dodge Eagle Ford GMC Hyundai Isuzu Jeep …" at bounding box center [981, 620] width 244 height 43
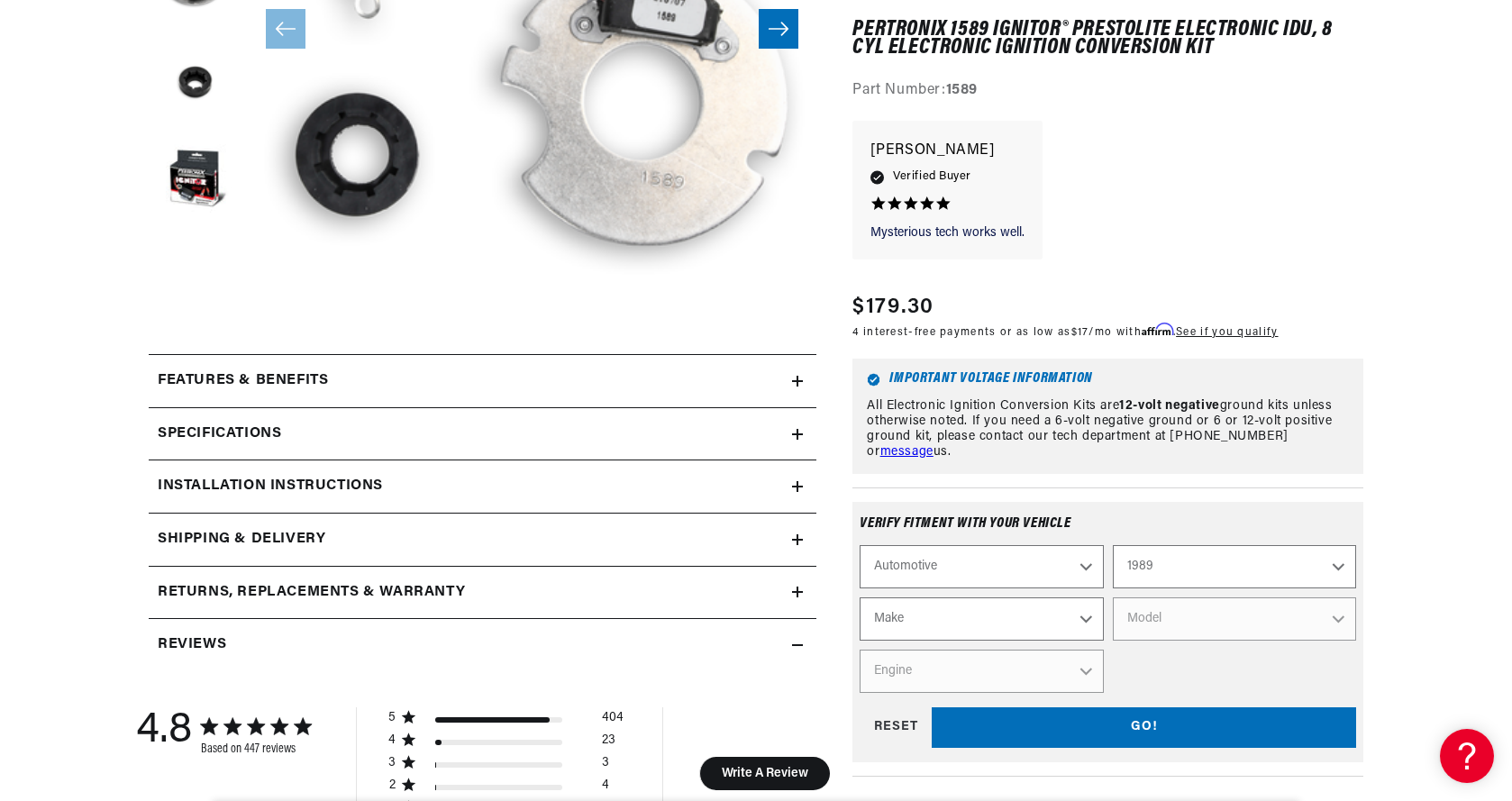
select select "Ford"
click at [859, 599] on select "Make Buick Cadillac Chevrolet Chrysler Dodge Eagle Ford GMC Hyundai Isuzu Jeep …" at bounding box center [981, 620] width 244 height 43
select select "Ford"
click at [1237, 618] on select "Model Bronco Bronco II Country Squire E-150 Econoline E-150 Econoline Club Wago…" at bounding box center [1234, 620] width 244 height 43
click at [1078, 561] on select "Automotive Agricultural Industrial Marine Motorcycle" at bounding box center [981, 567] width 244 height 43
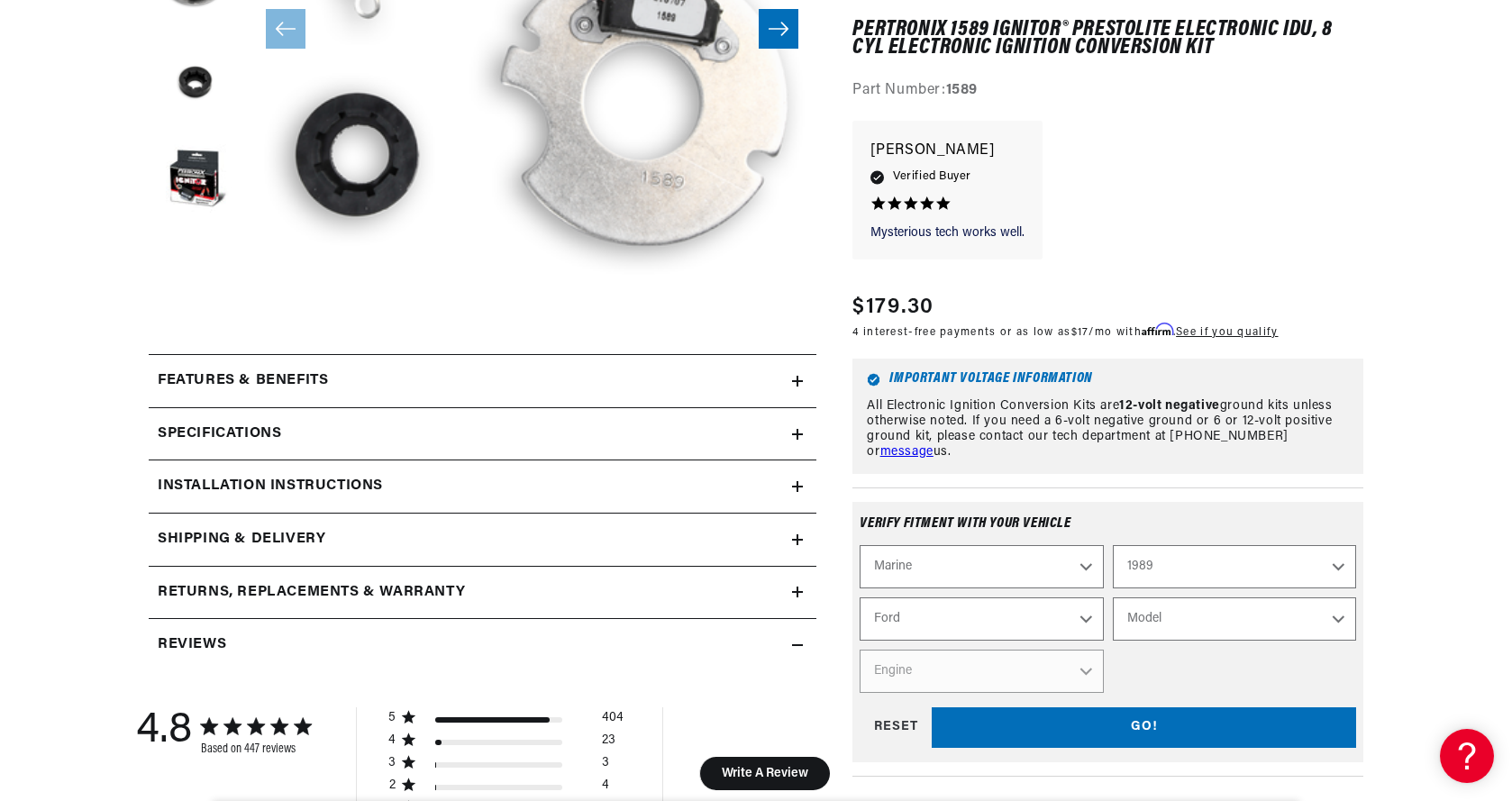
click at [859, 546] on select "Automotive Agricultural Industrial Marine Motorcycle" at bounding box center [981, 567] width 244 height 43
select select "Marine"
select select "Year"
select select "Make"
click at [1282, 574] on select "Year [DATE] 1986 1985 1983 1982 1981 1980 1979 1978 1977 1976 1975 1974 1973 19…" at bounding box center [1234, 567] width 244 height 43
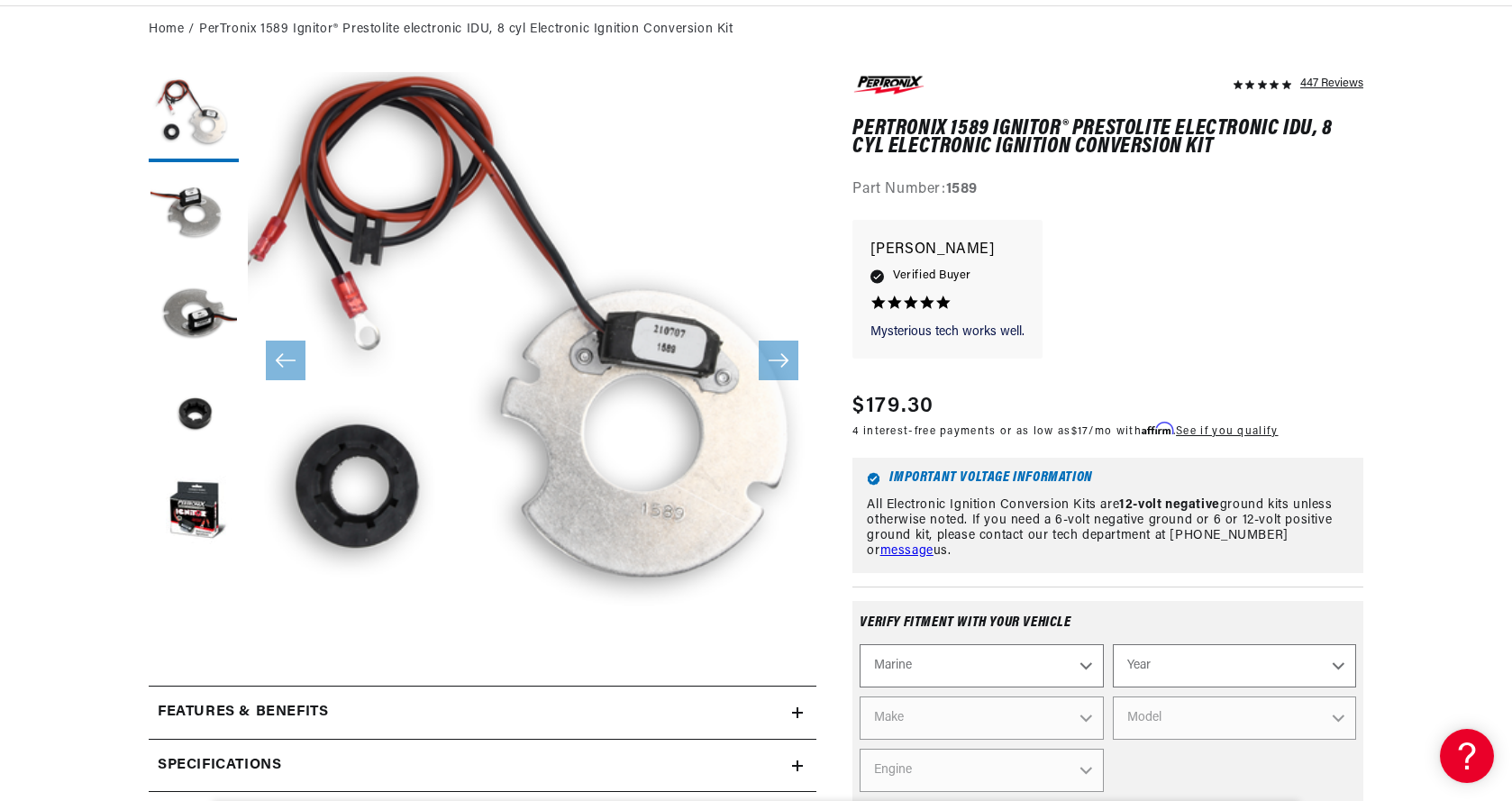
scroll to position [57, 0]
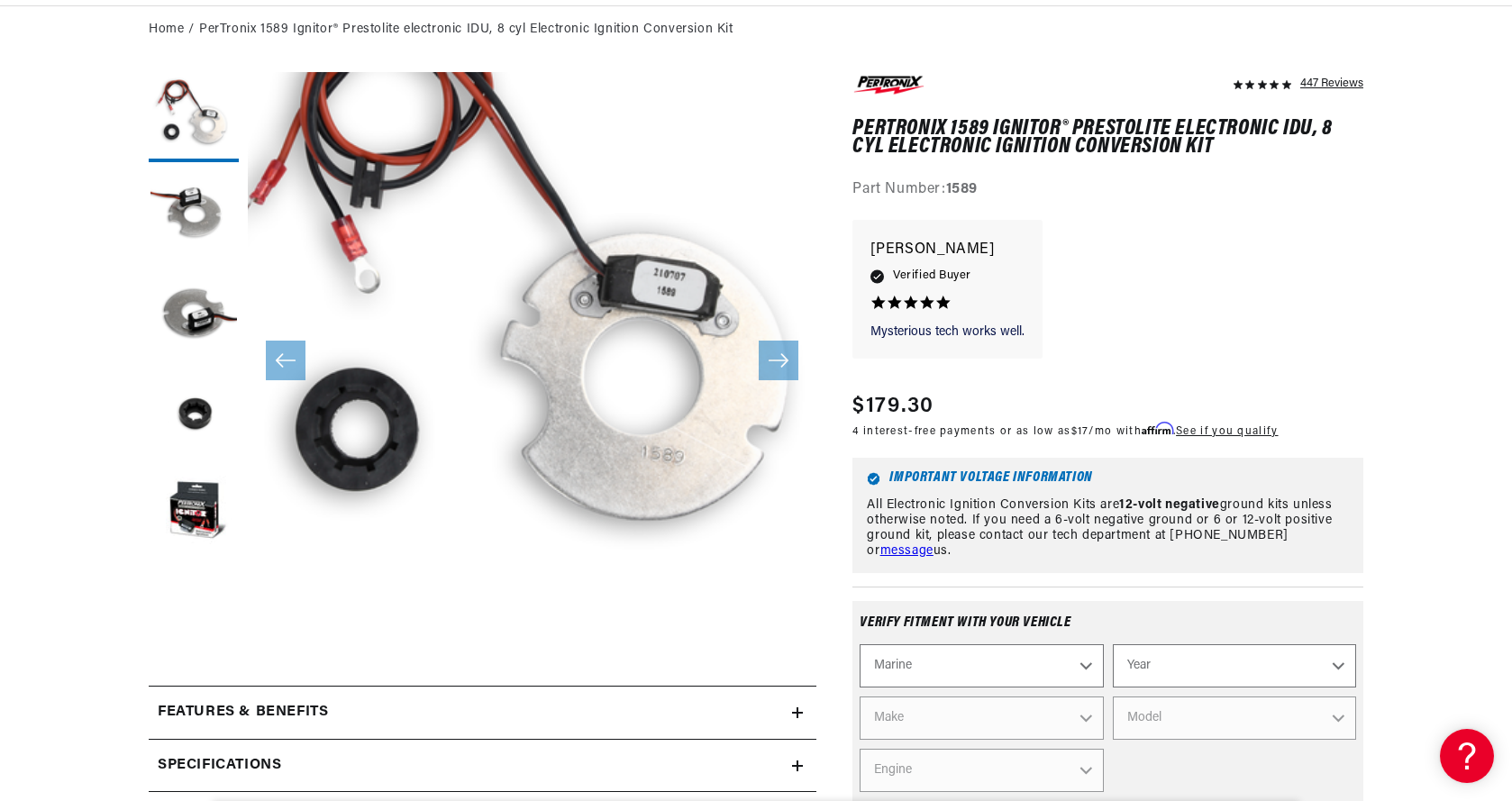
click at [729, 771] on div "Specifications" at bounding box center [470, 766] width 644 height 24
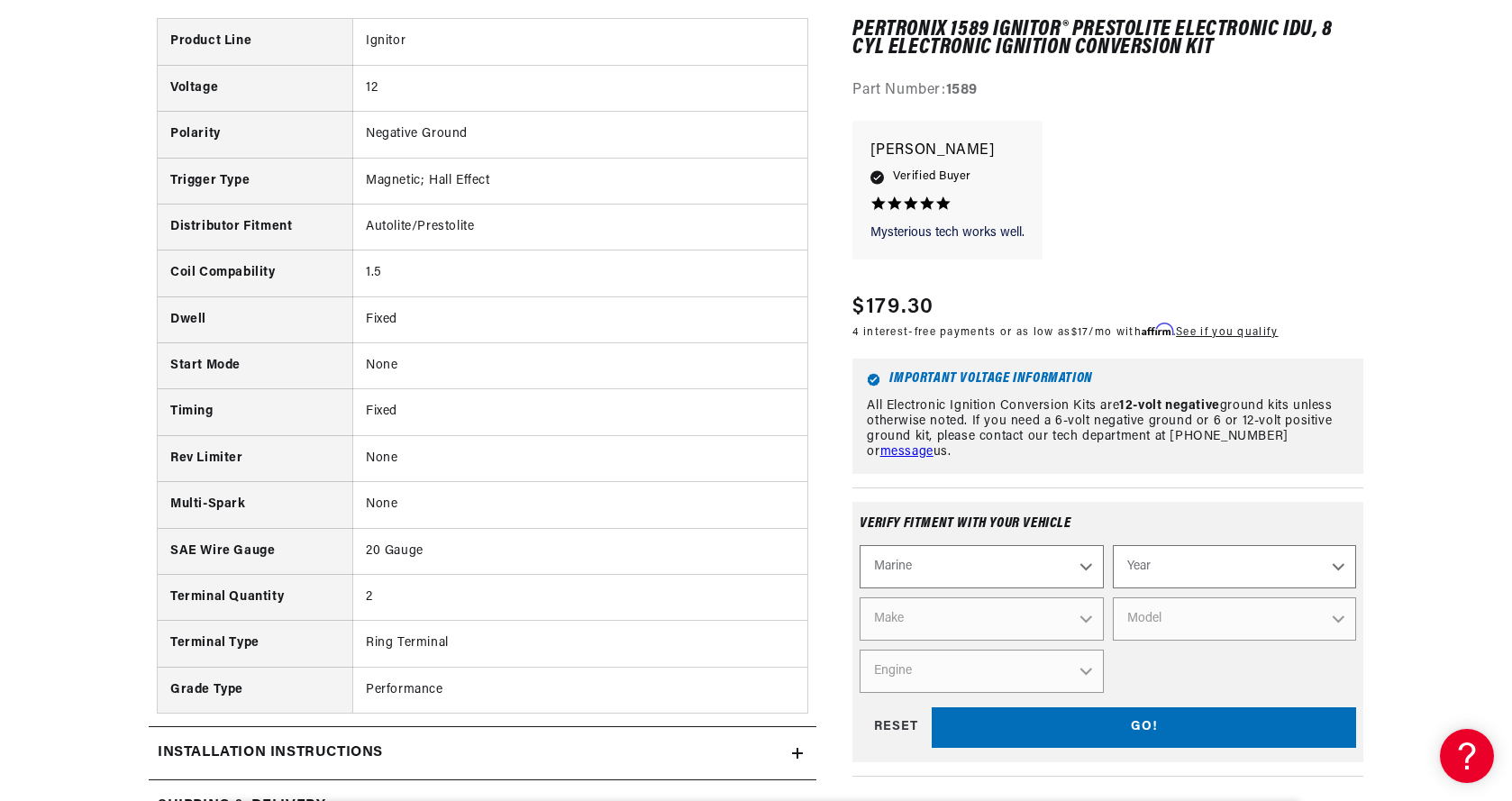
scroll to position [1072, 0]
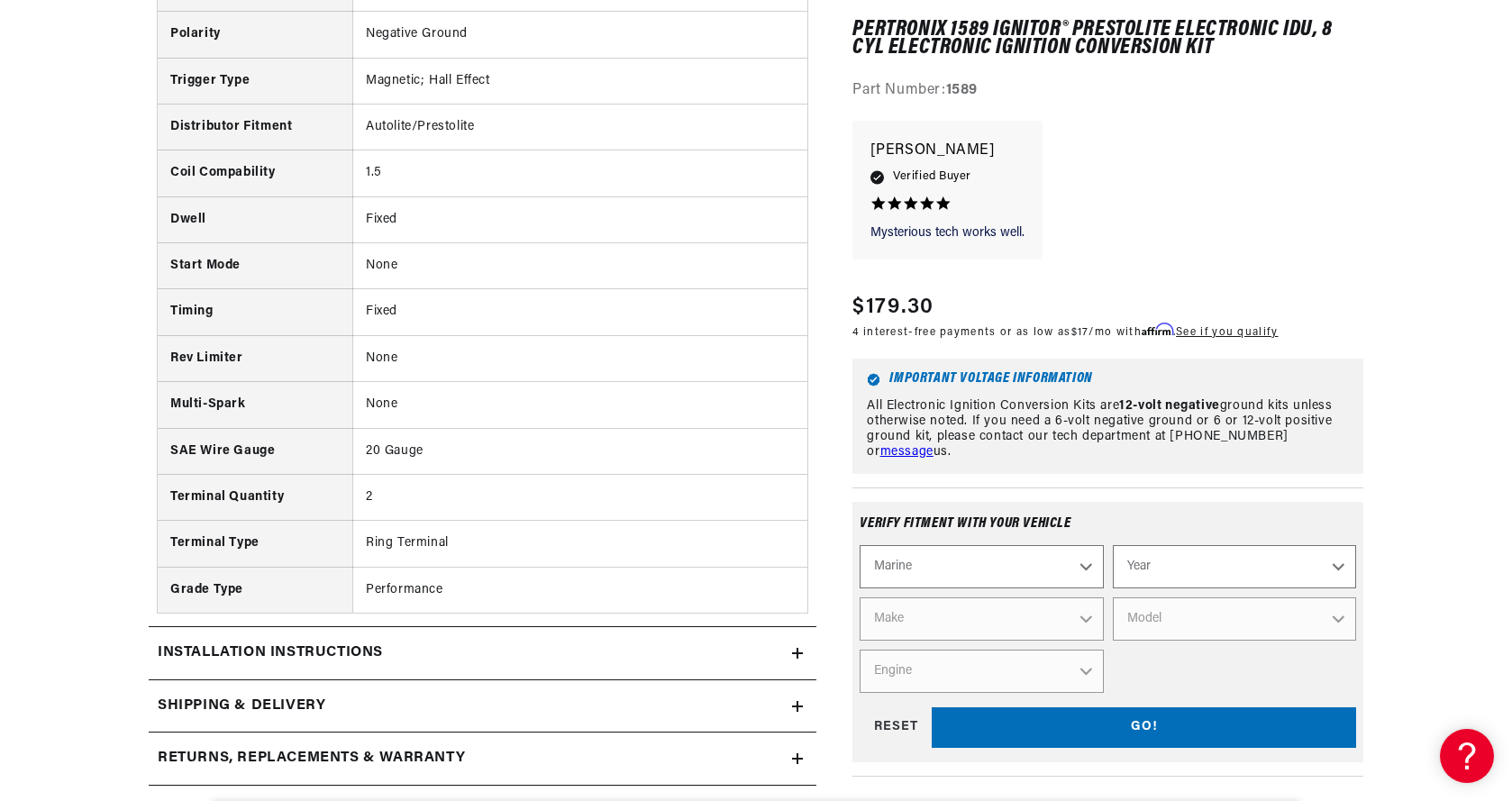
click at [669, 599] on td "Performance" at bounding box center [579, 590] width 455 height 46
click at [796, 657] on icon at bounding box center [797, 653] width 11 height 11
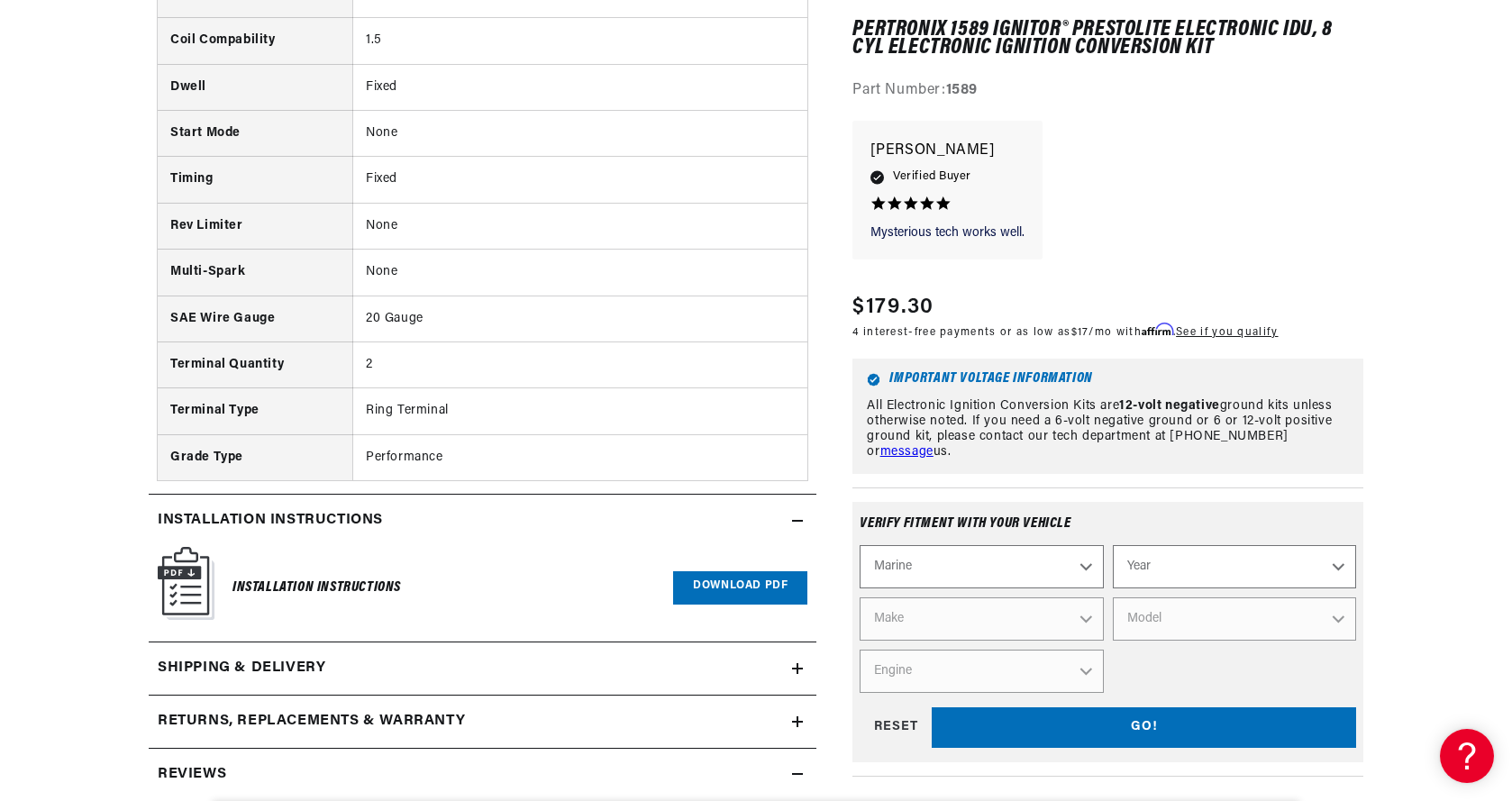
scroll to position [1269, 0]
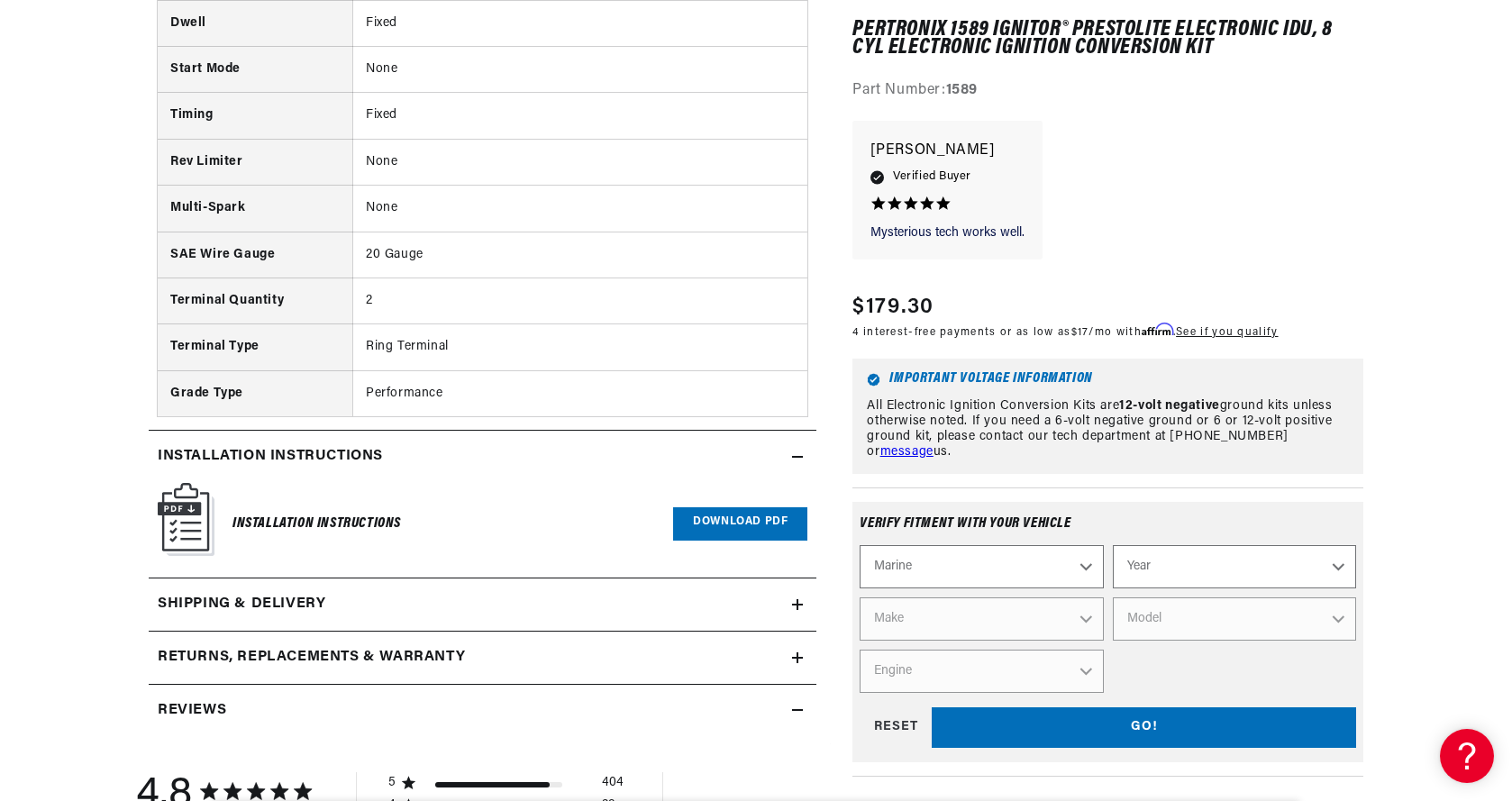
click at [795, 603] on icon at bounding box center [797, 604] width 11 height 11
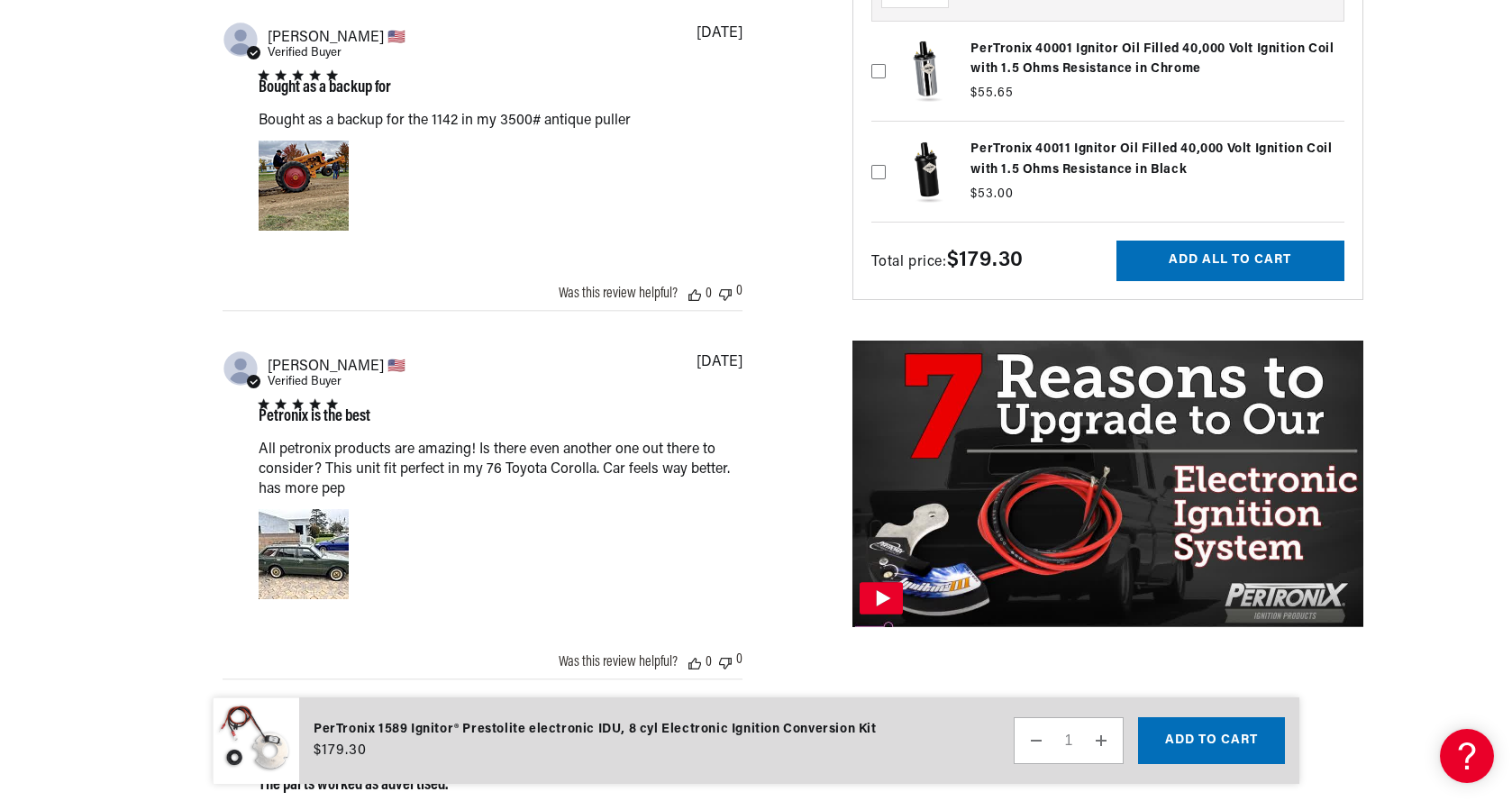
scroll to position [0, 0]
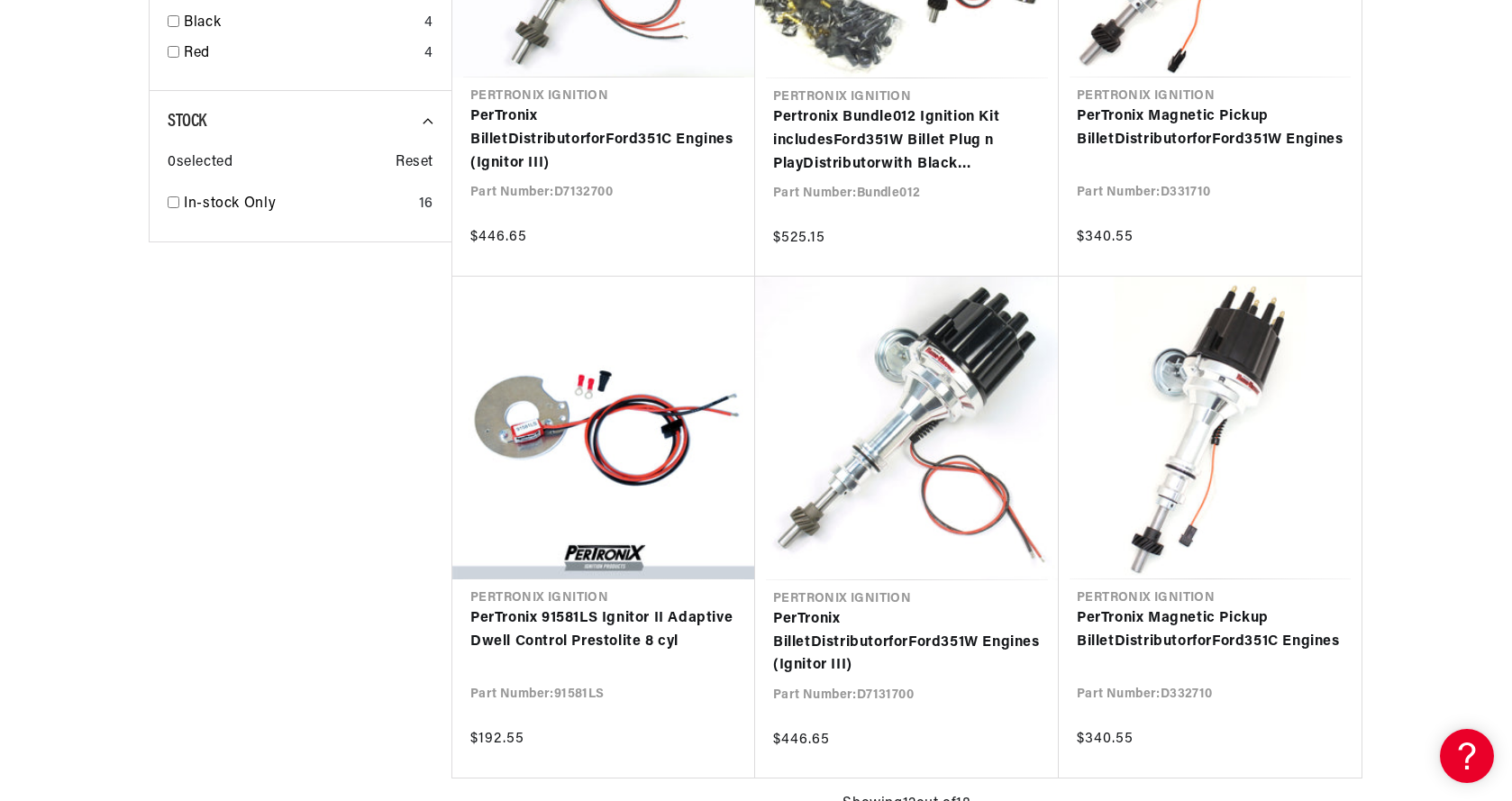
scroll to position [1616, 0]
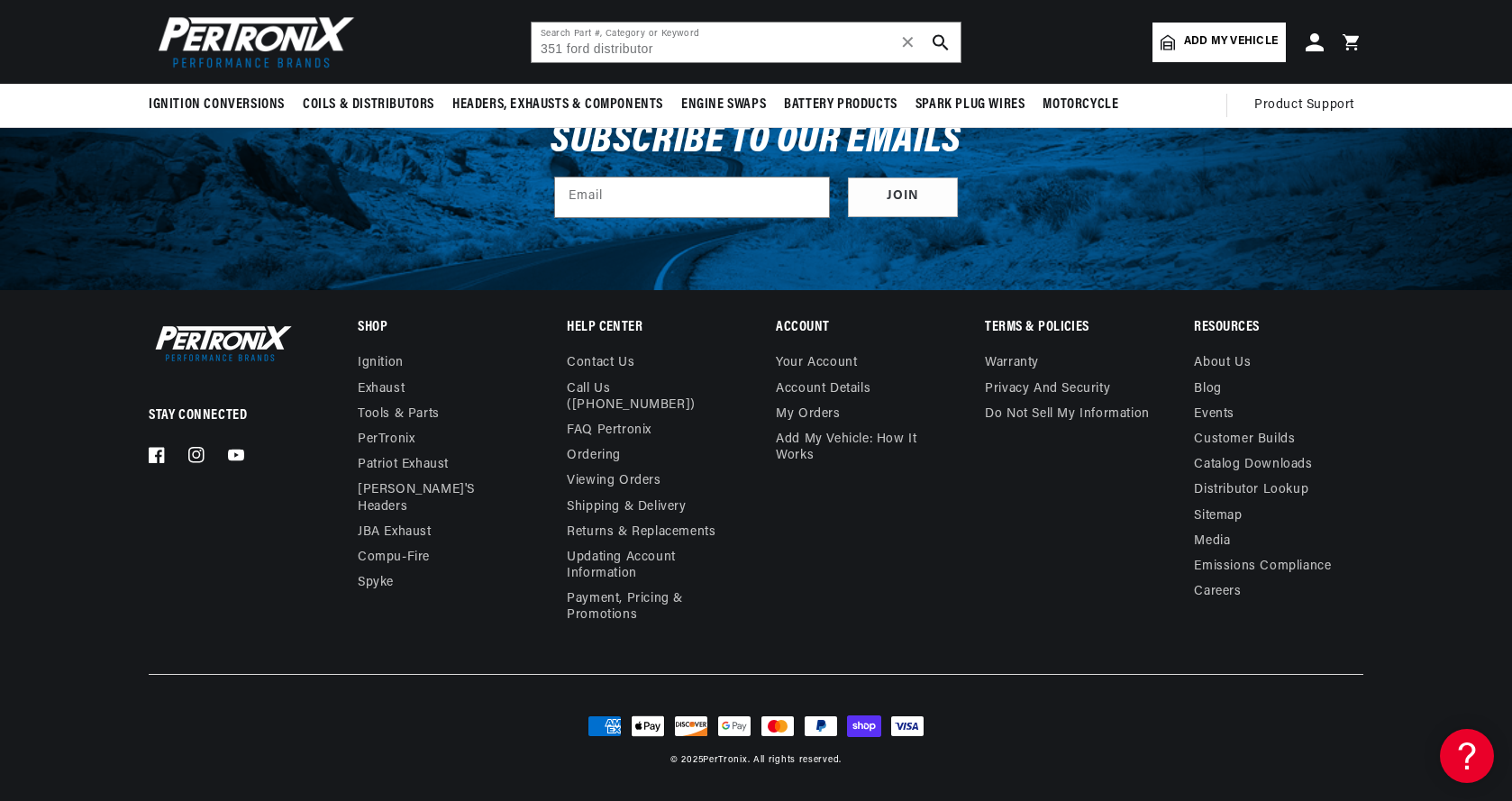
type input "351 1982-92"
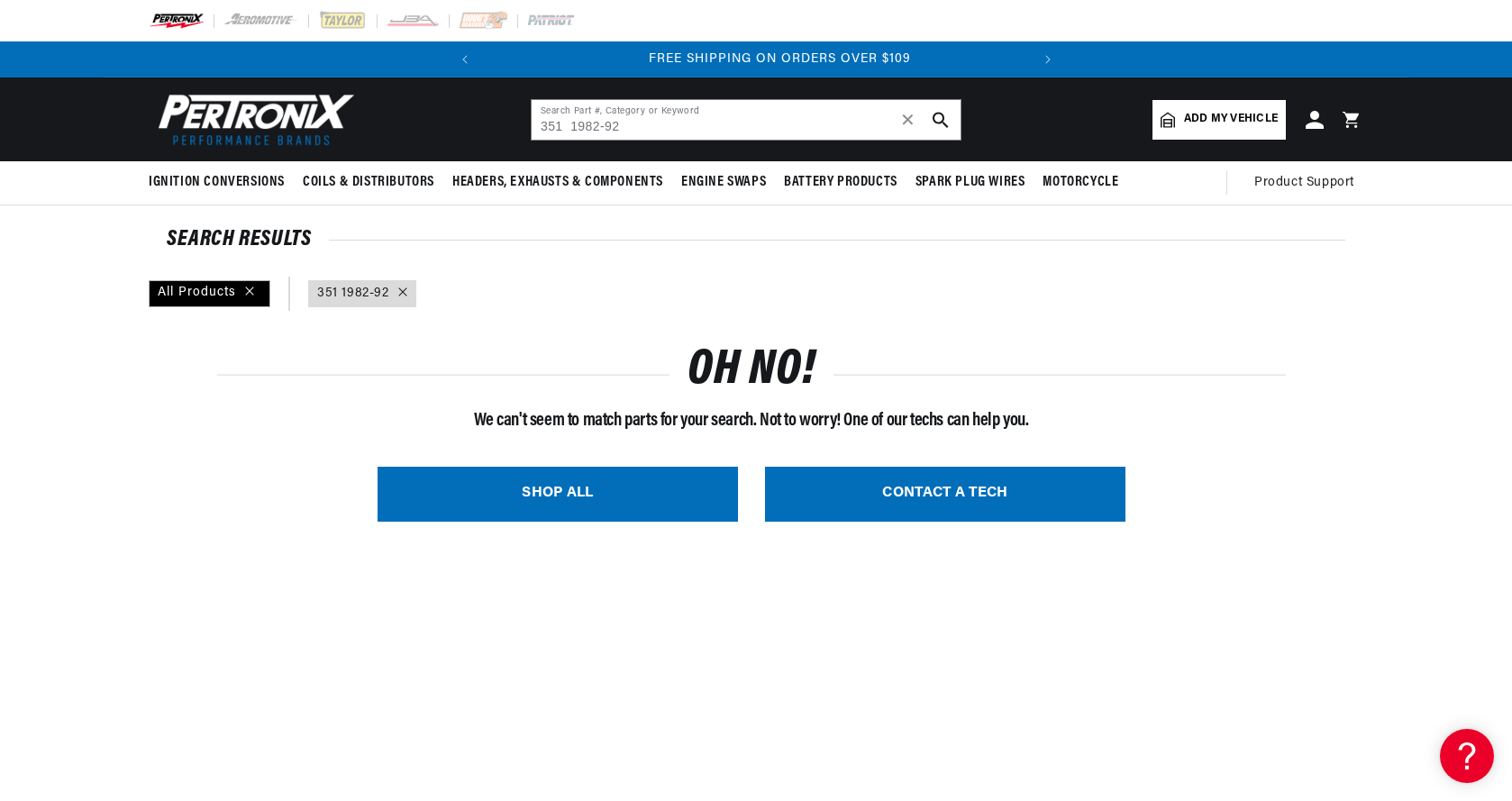
scroll to position [0, 546]
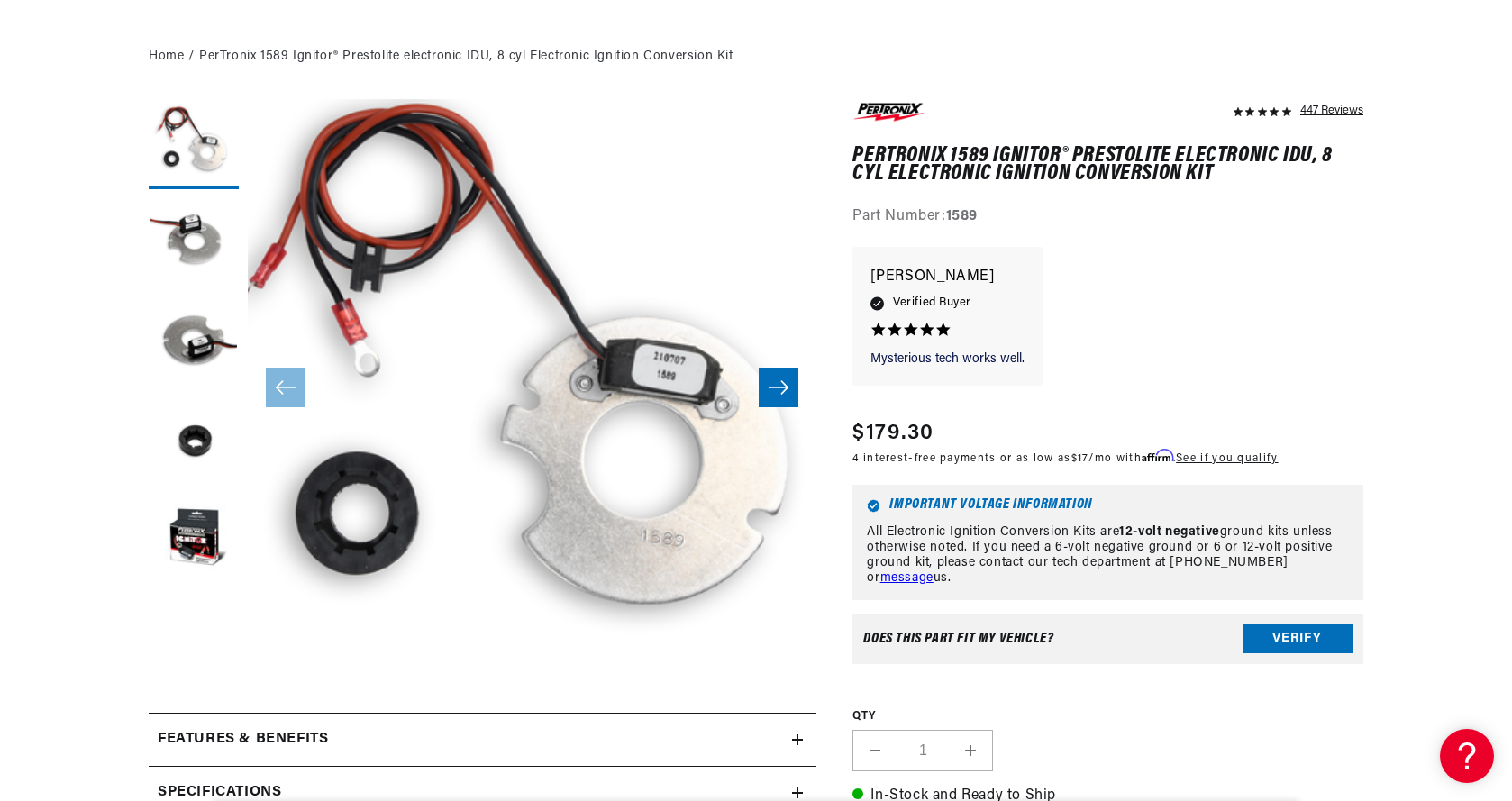
scroll to position [480, 0]
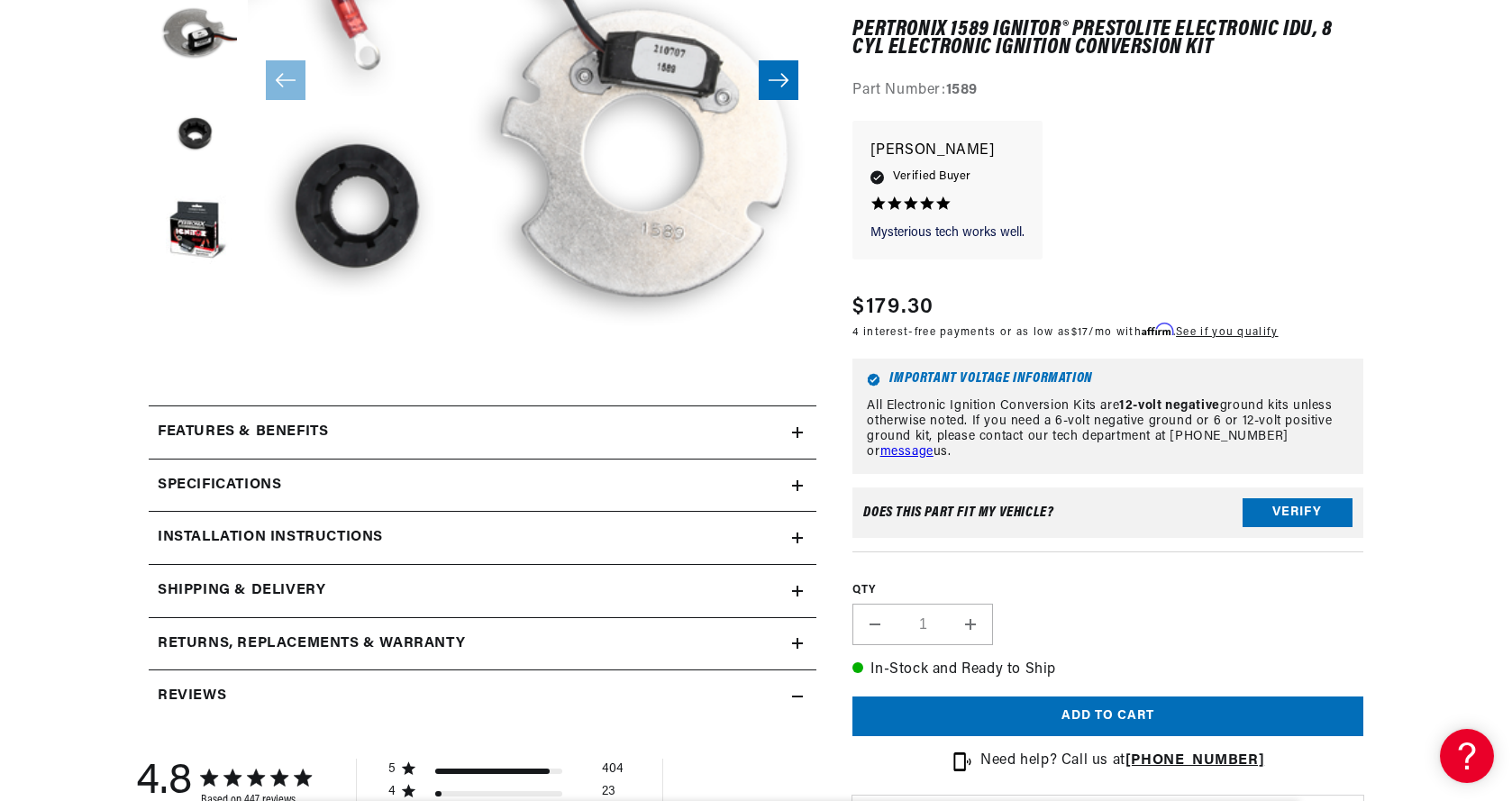
click at [790, 484] on div "Specifications" at bounding box center [470, 487] width 644 height 24
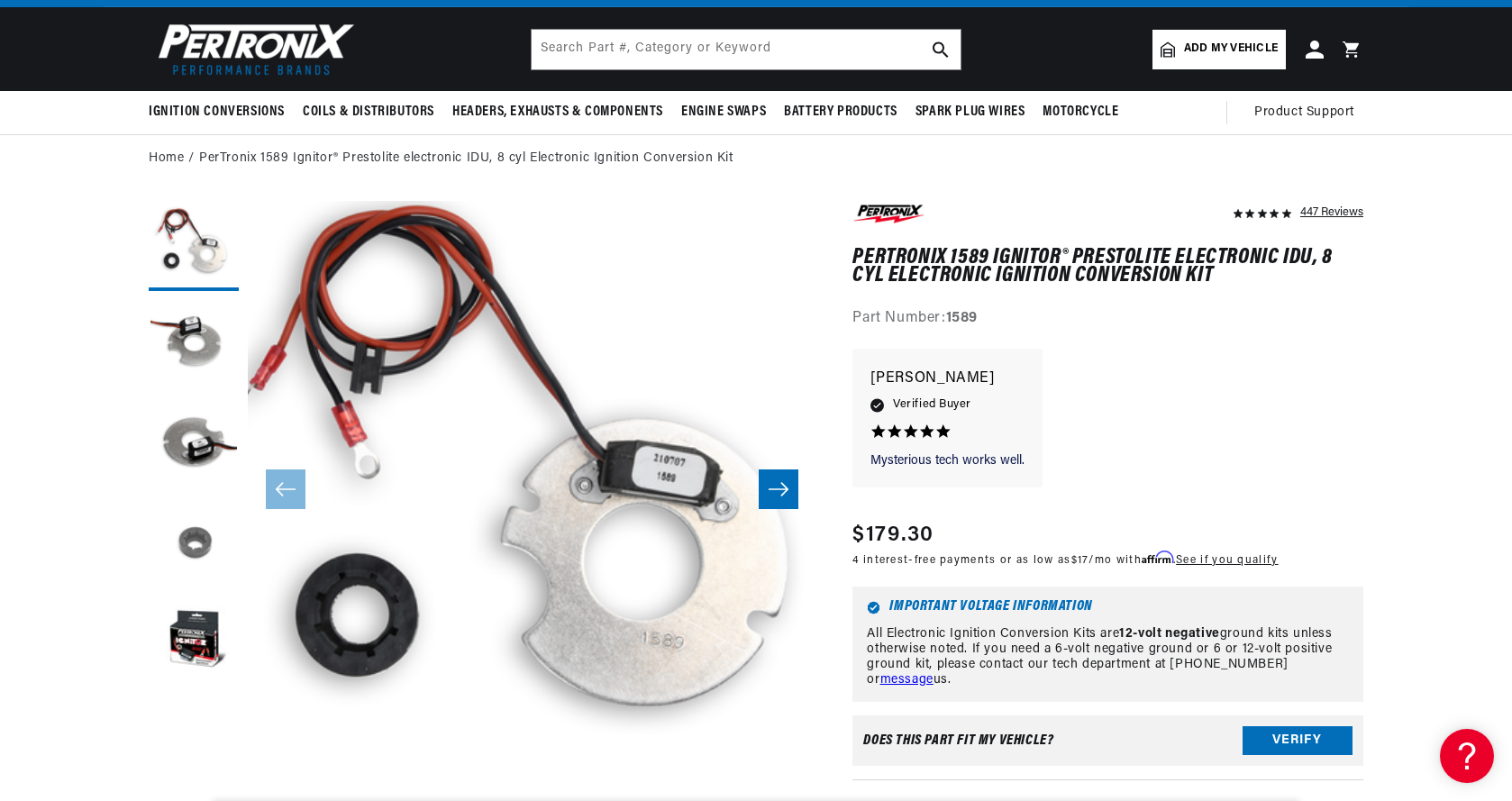
scroll to position [0, 0]
click at [194, 642] on button "Load image 5 in gallery view" at bounding box center [193, 643] width 91 height 91
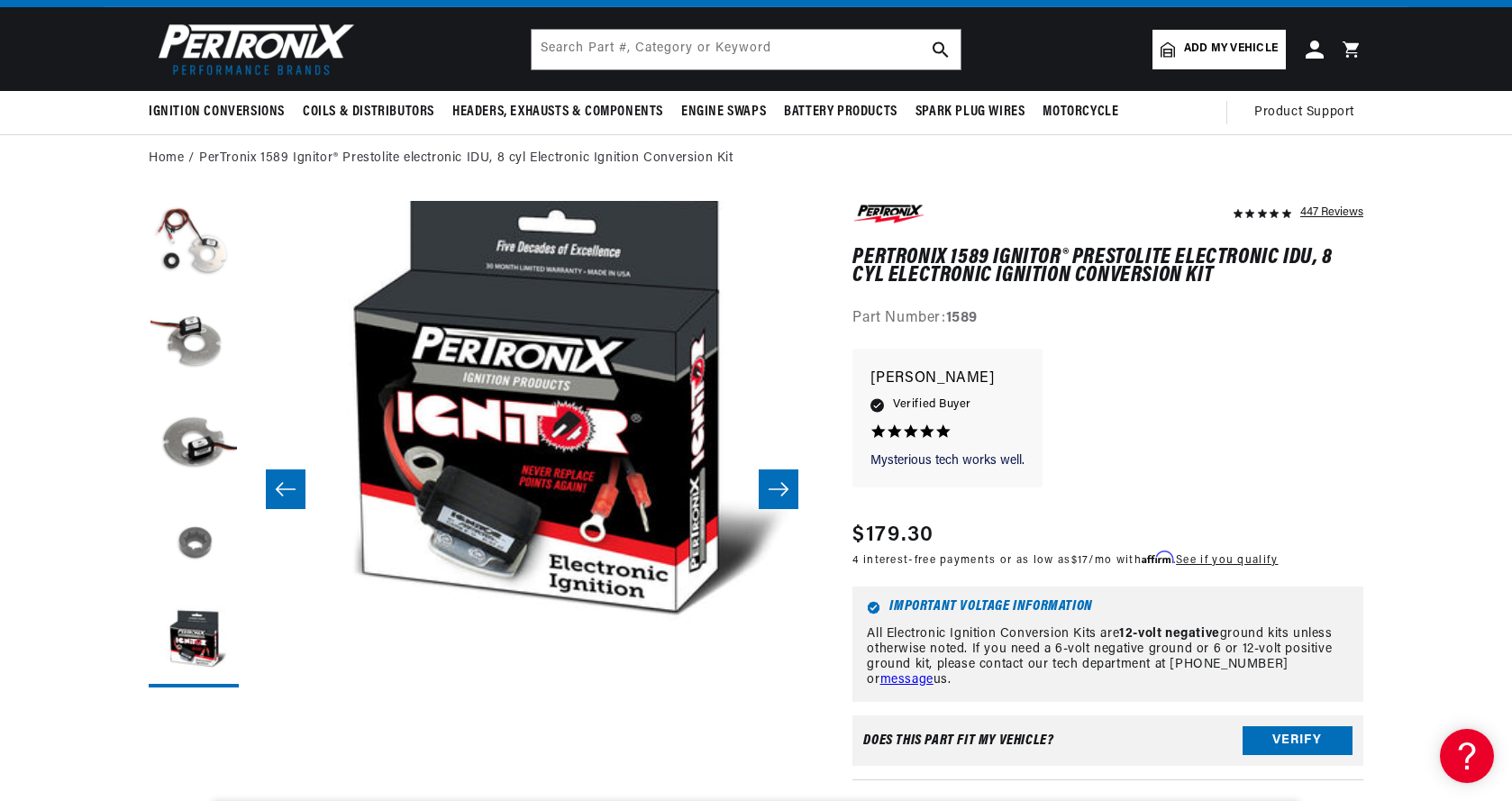
scroll to position [0, 2276]
click at [196, 534] on button "Load image 4 in gallery view" at bounding box center [193, 543] width 91 height 91
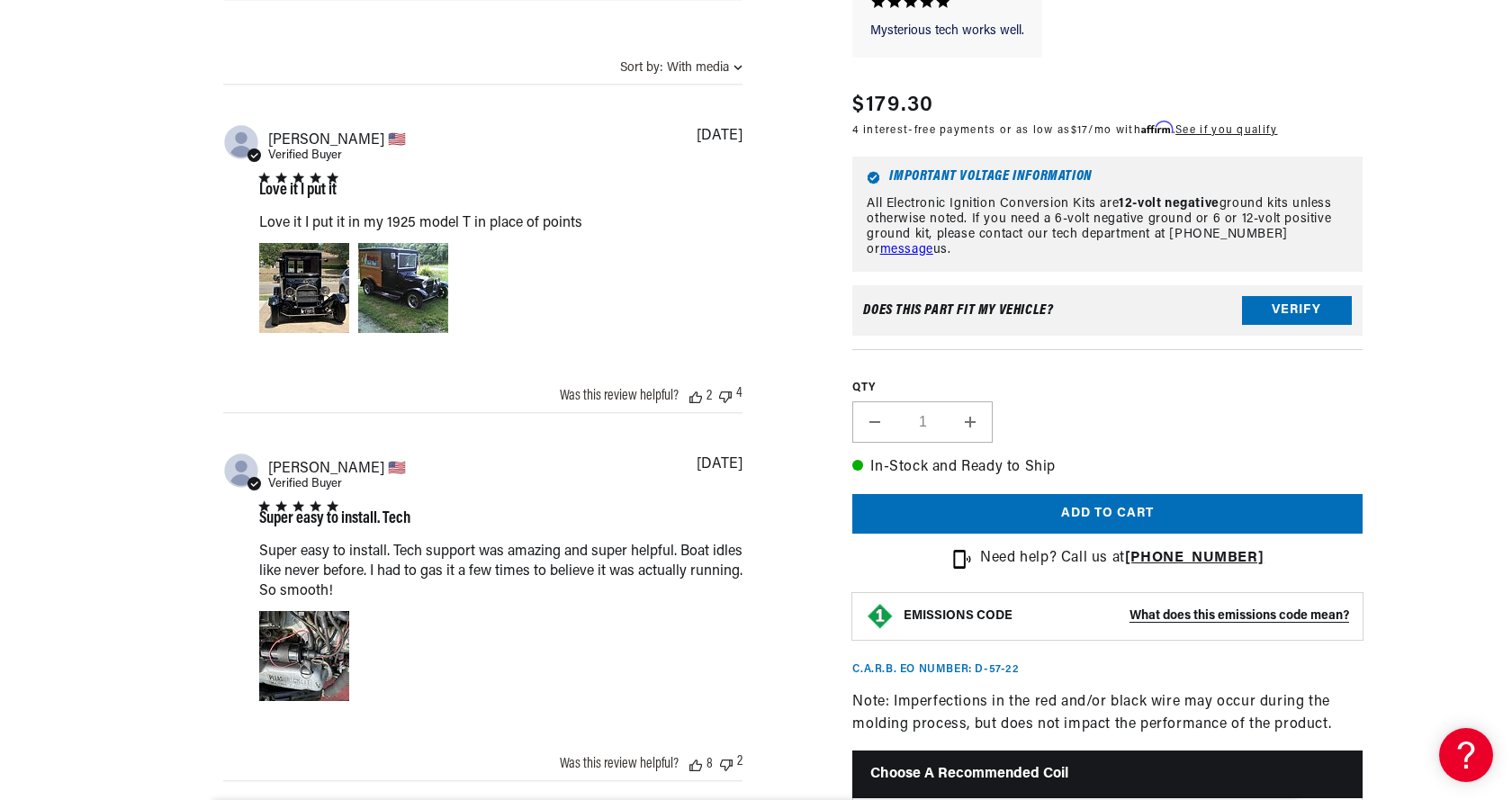
scroll to position [2157, 0]
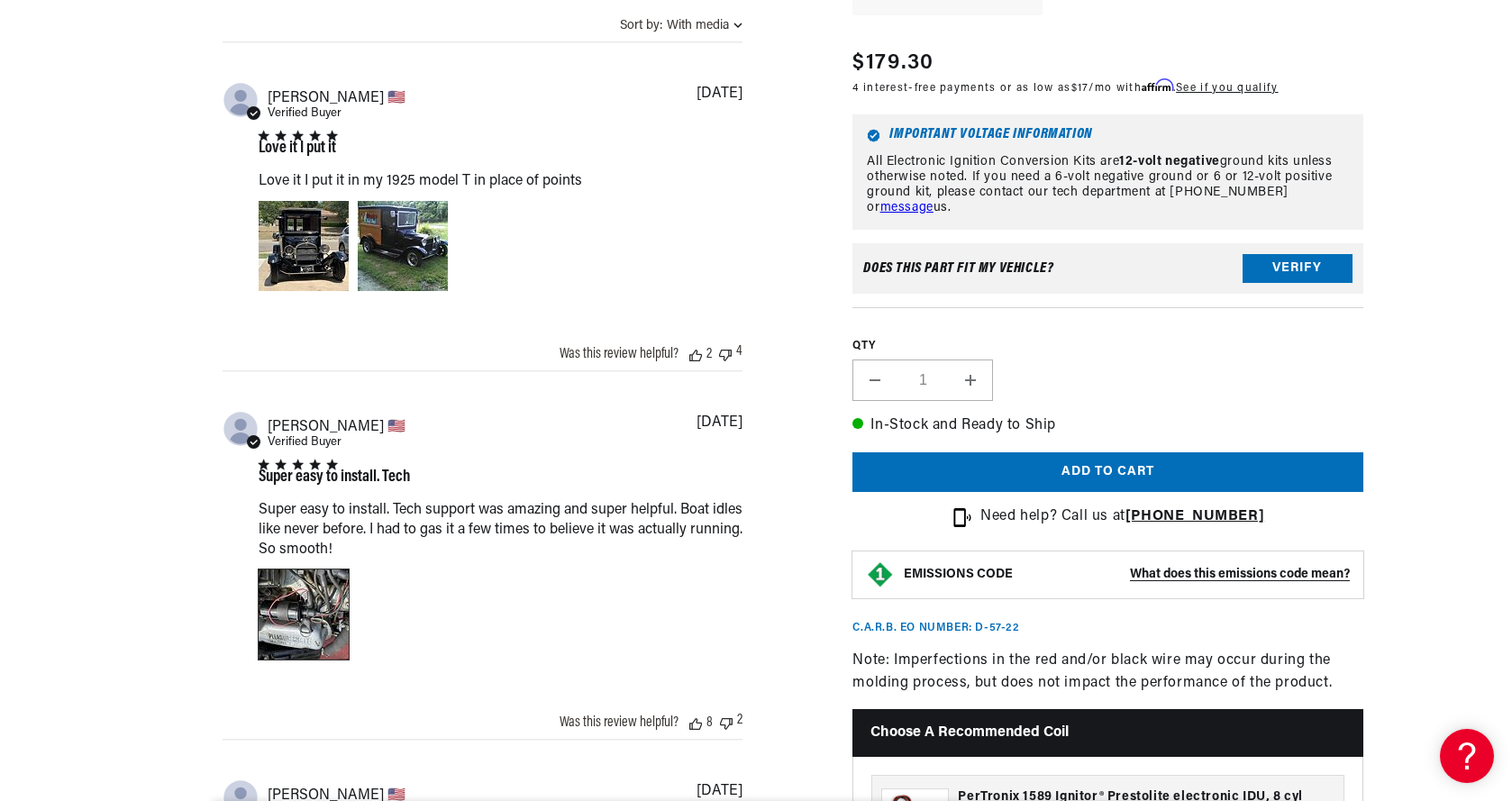
click at [277, 604] on div "Image of Review by Joseph C. on October 12, 23 number 1" at bounding box center [303, 615] width 91 height 91
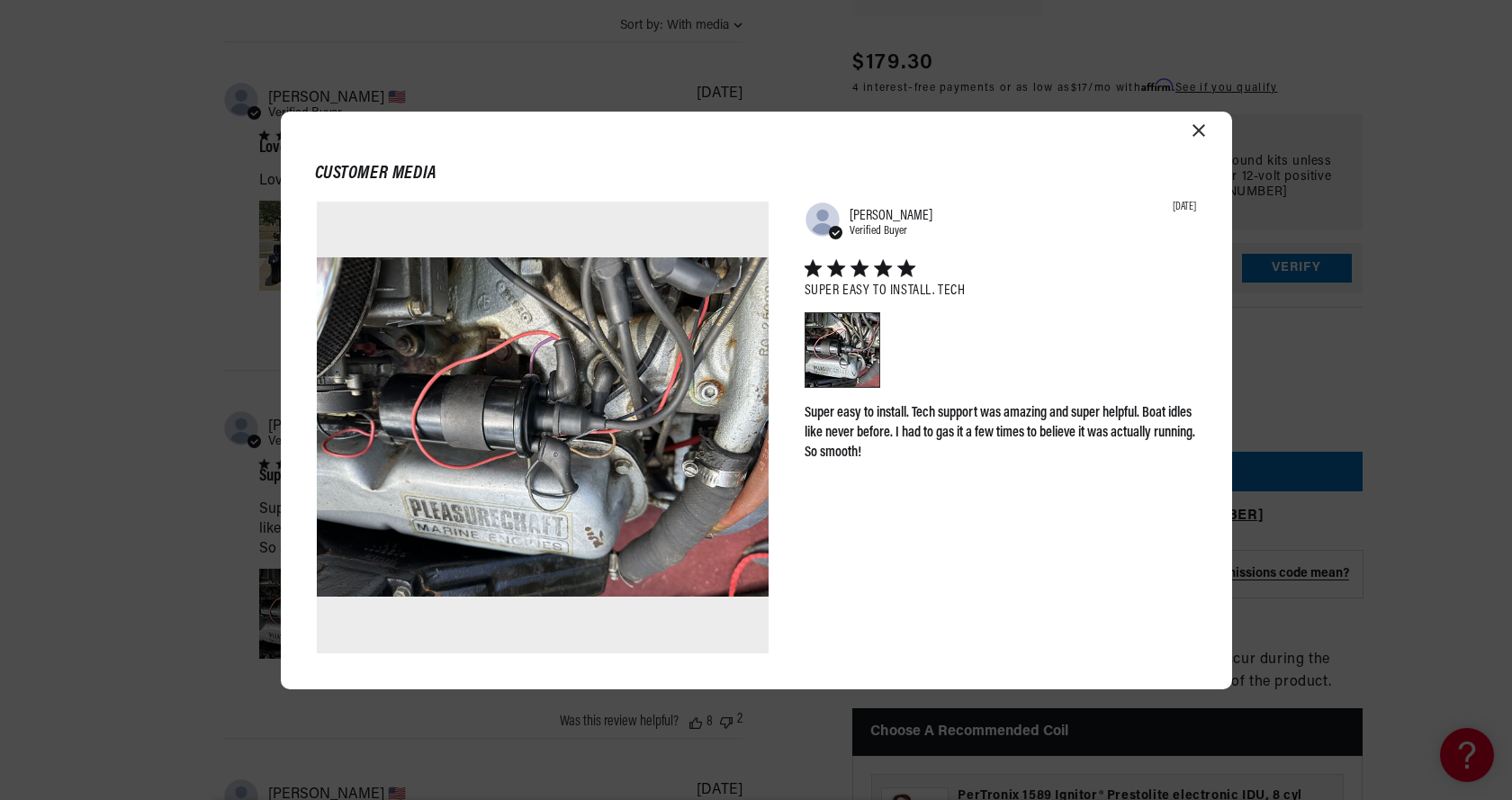
scroll to position [0, 0]
click at [1194, 129] on icon "Close modal" at bounding box center [1198, 130] width 13 height 13
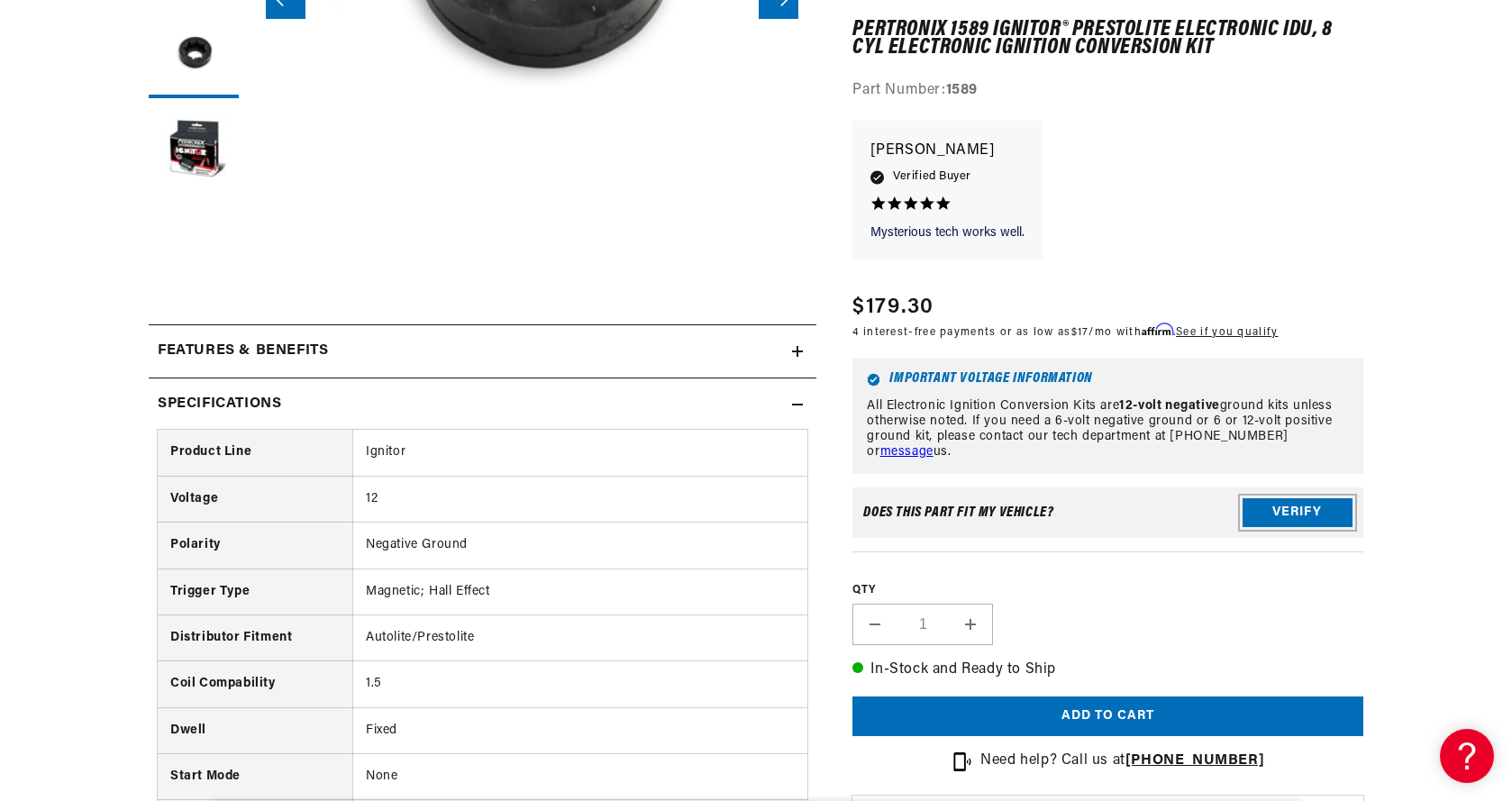
click at [1293, 522] on button "Verify" at bounding box center [1297, 513] width 110 height 29
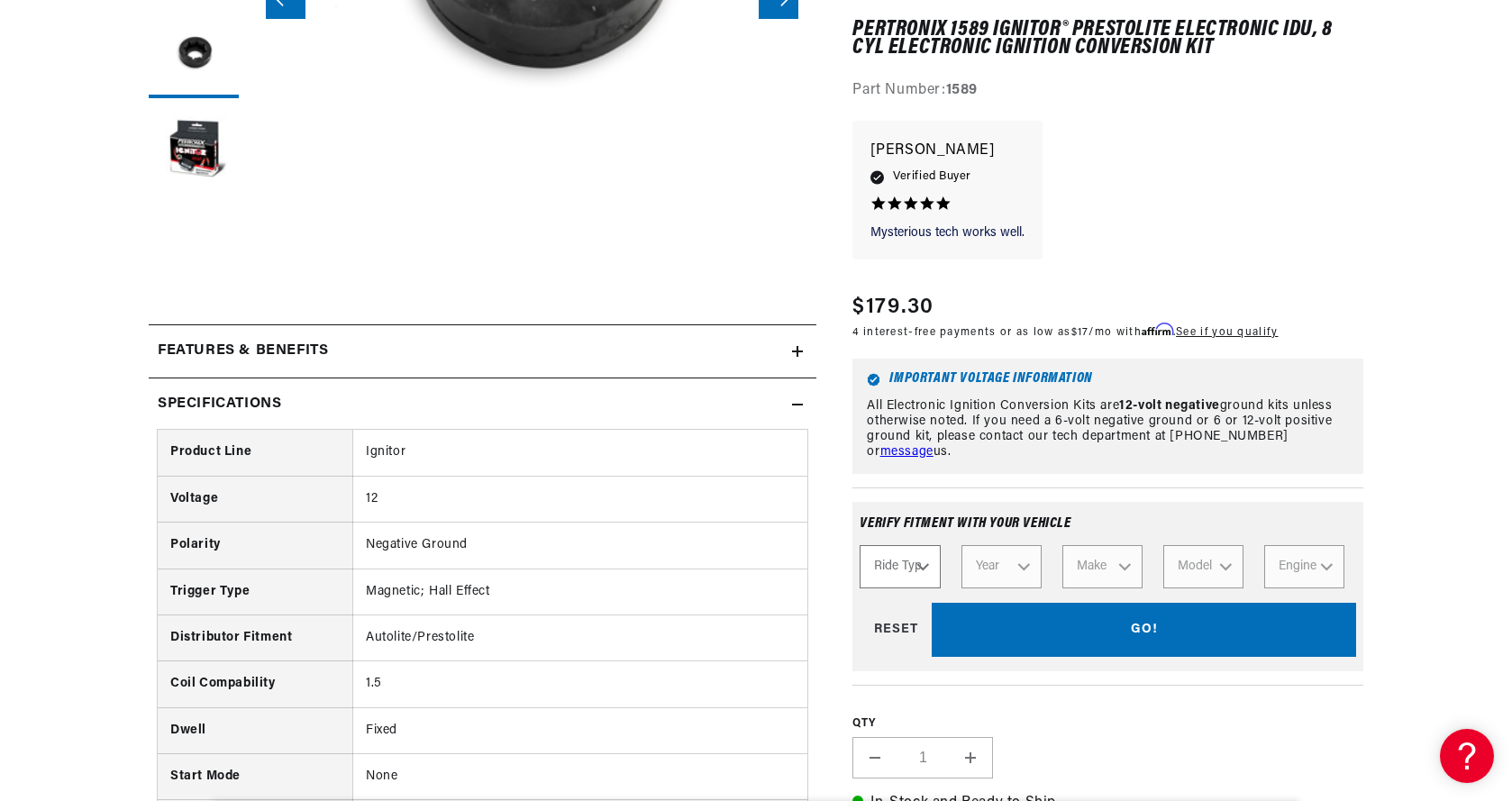
click at [932, 560] on select "Ride Type Automotive Agricultural Industrial Marine Motorcycle" at bounding box center [899, 567] width 81 height 43
click at [897, 574] on select "Ride Type Automotive Agricultural Industrial Marine Motorcycle" at bounding box center [899, 567] width 81 height 43
click at [859, 546] on select "Ride Type Automotive Agricultural Industrial Marine Motorcycle" at bounding box center [899, 567] width 81 height 43
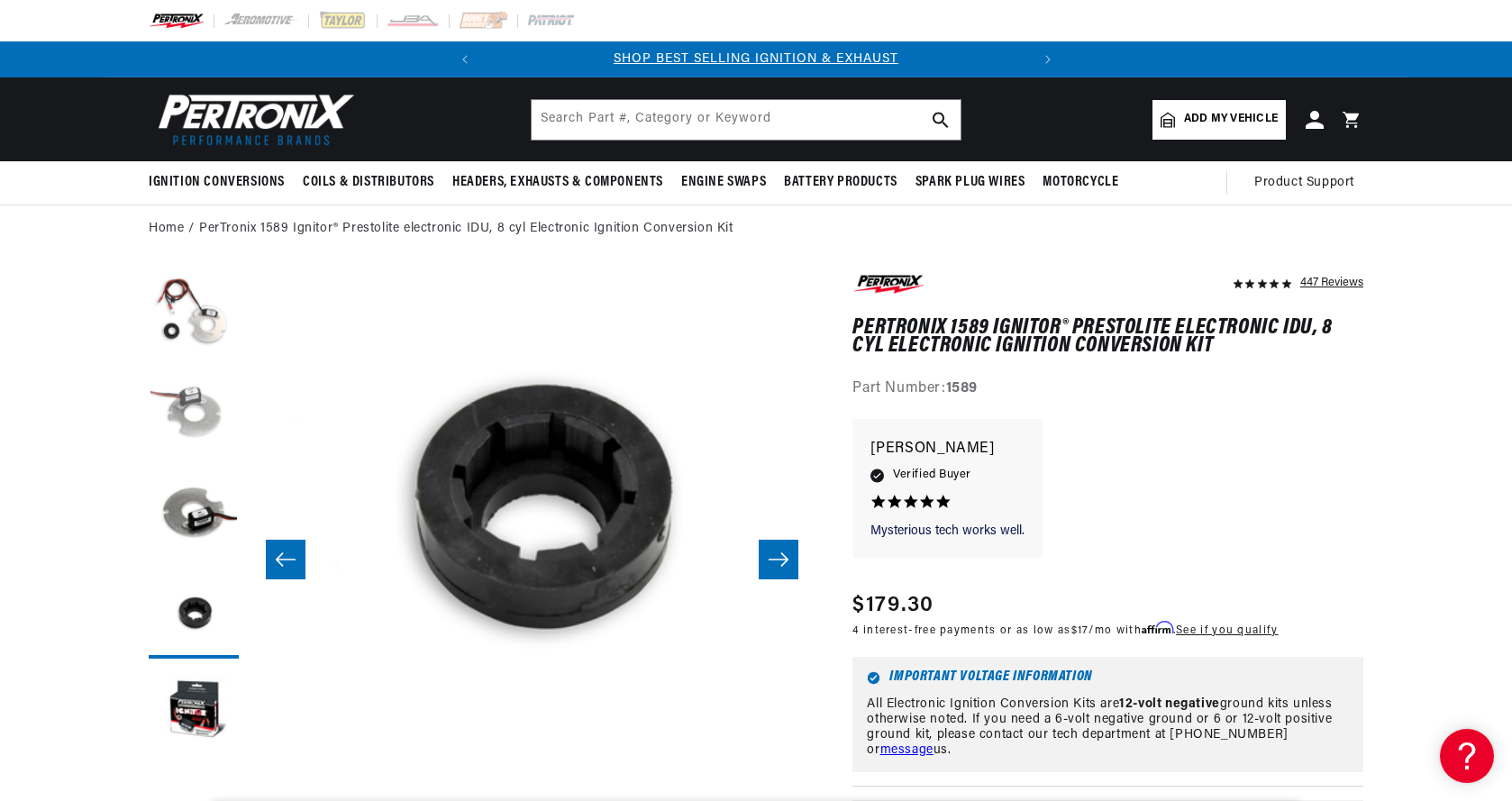
click at [201, 403] on button "Load image 2 in gallery view" at bounding box center [193, 415] width 91 height 91
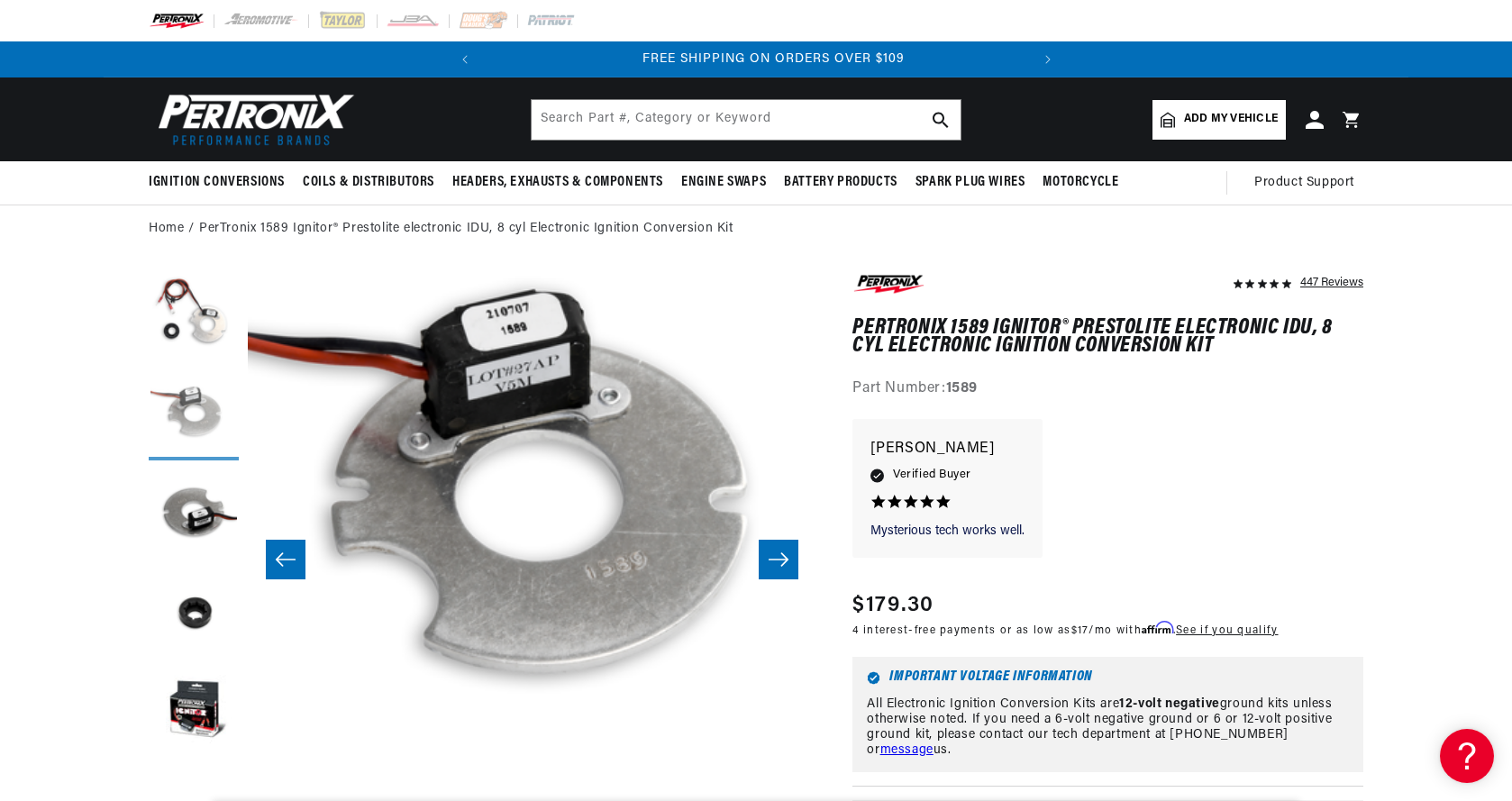
scroll to position [0, 546]
click at [197, 501] on button "Load image 3 in gallery view" at bounding box center [193, 514] width 91 height 91
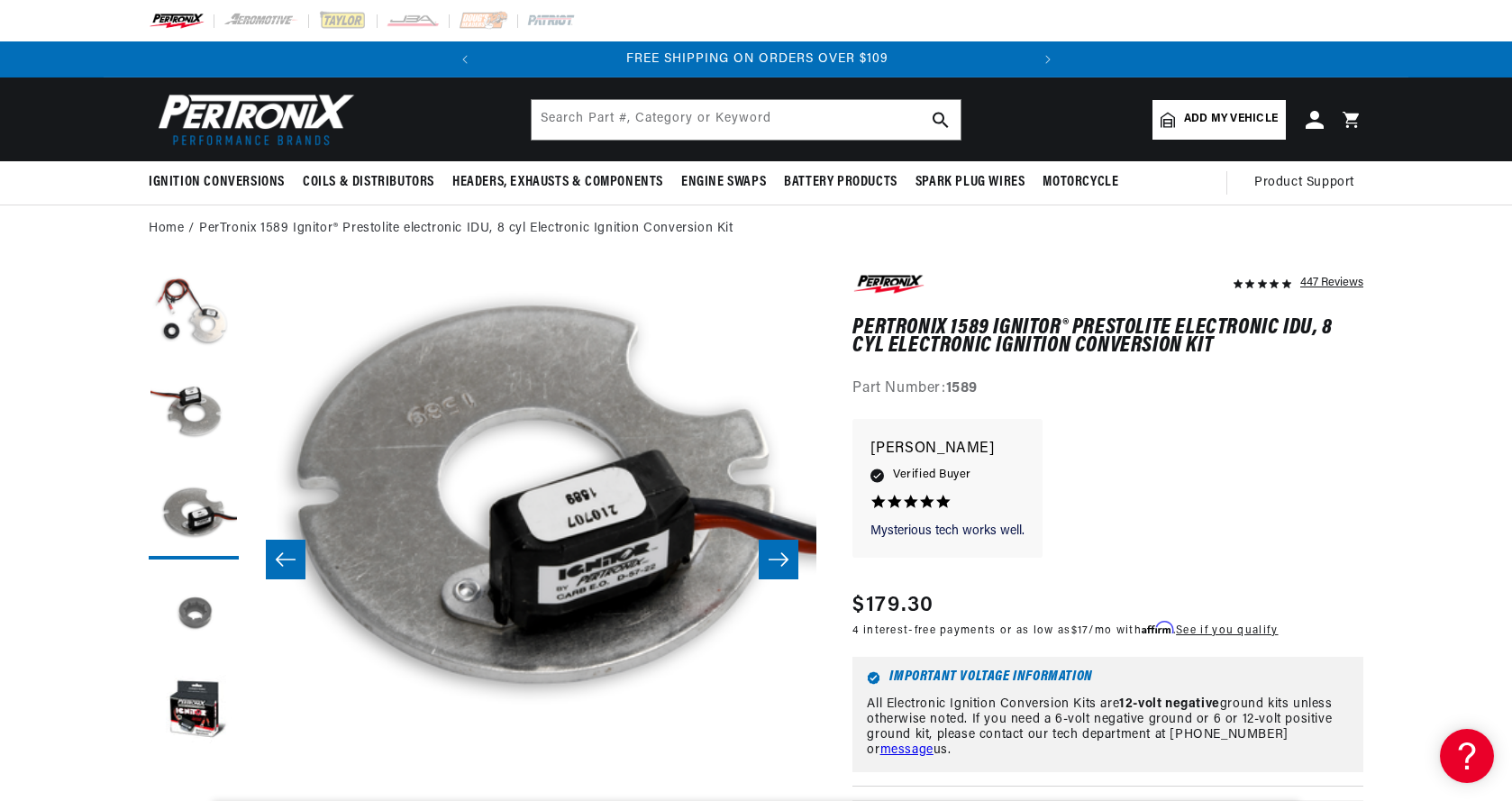
scroll to position [57, 1138]
click at [208, 699] on button "Load image 5 in gallery view" at bounding box center [193, 712] width 91 height 91
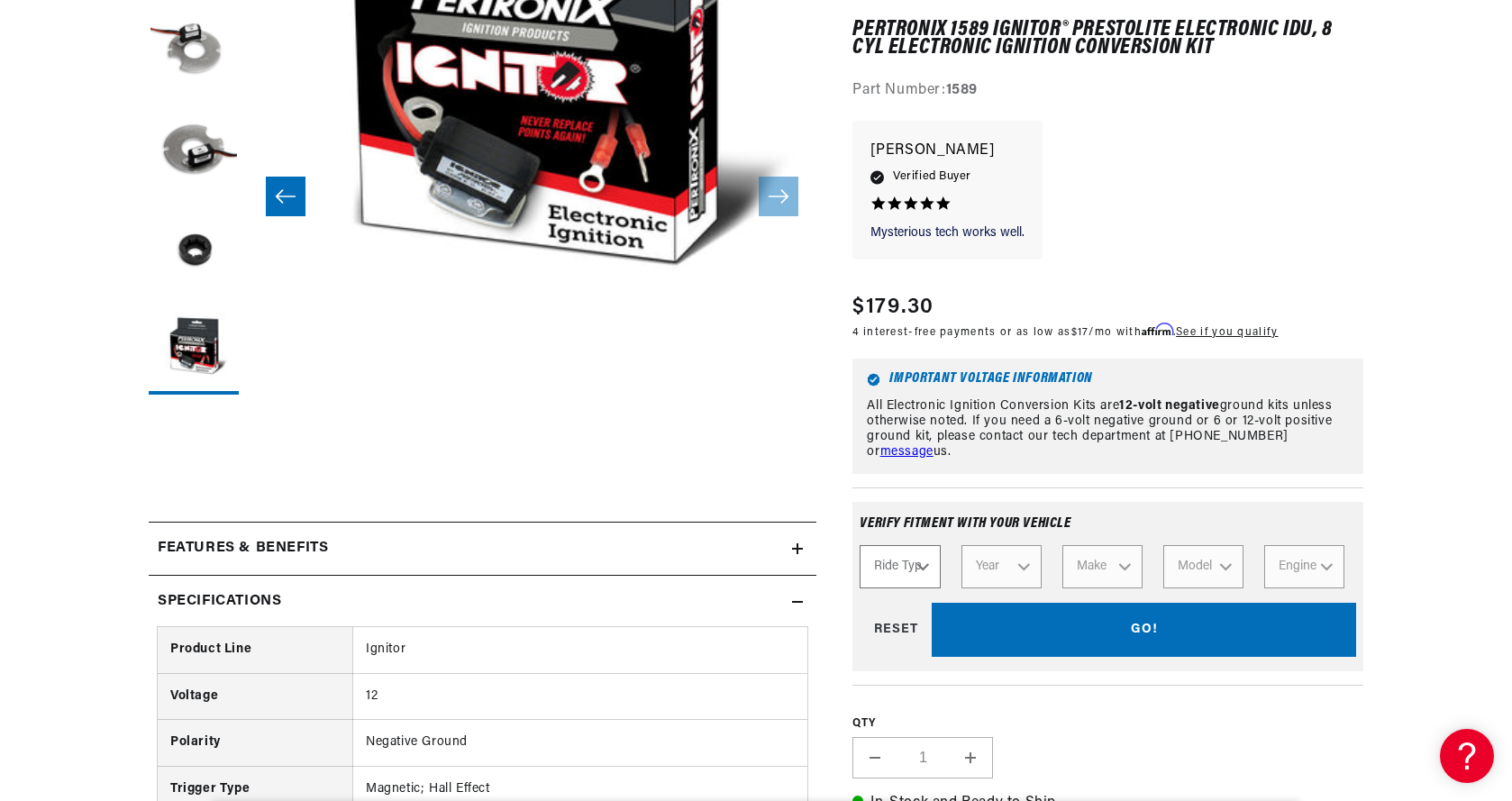
scroll to position [386, 0]
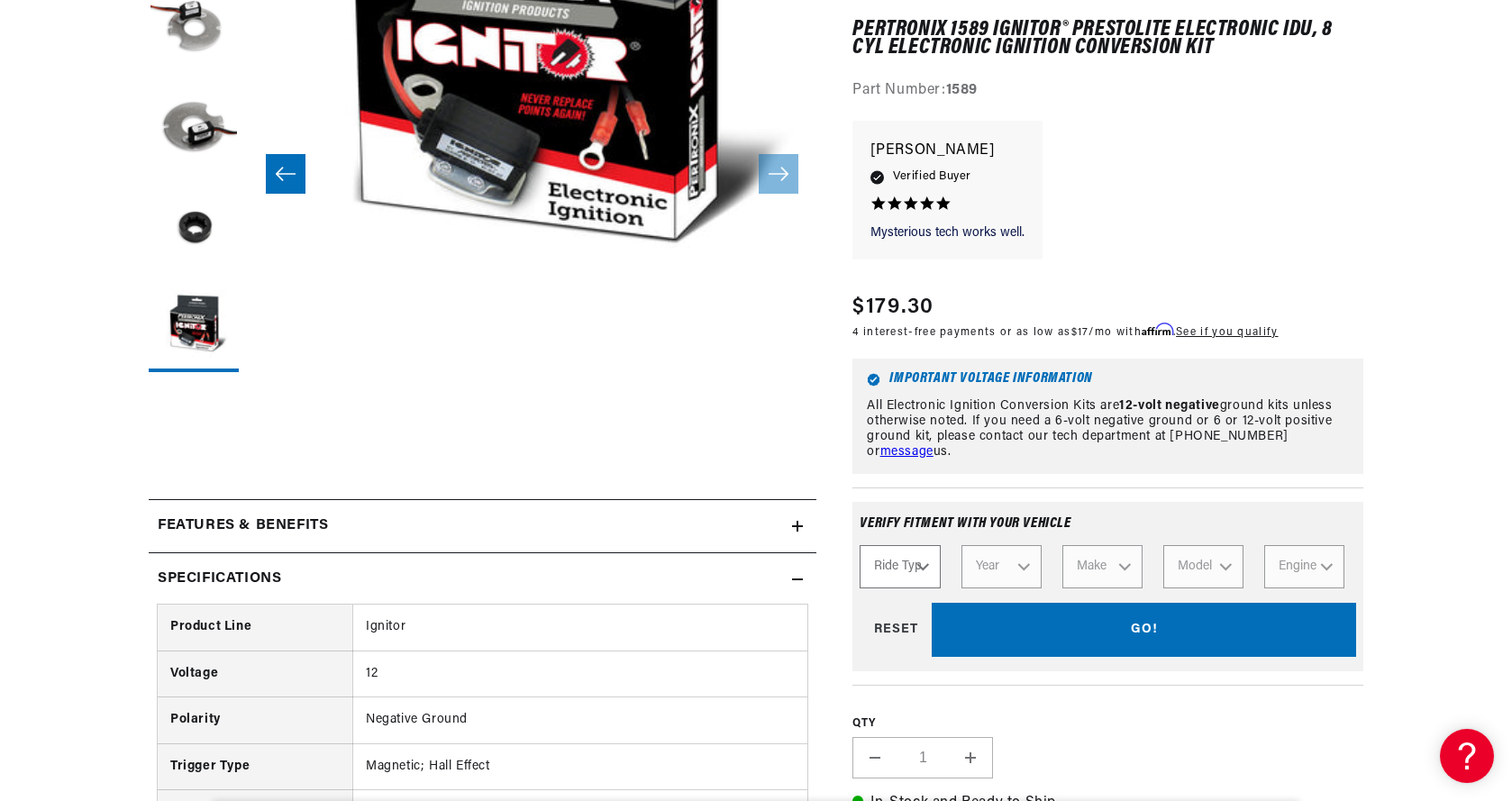
click at [918, 574] on select "Ride Type Automotive Agricultural Industrial Marine Motorcycle" at bounding box center [899, 567] width 81 height 43
click at [859, 546] on select "Ride Type Automotive Agricultural Industrial Marine Motorcycle" at bounding box center [899, 567] width 81 height 43
click at [906, 570] on select "Ride Type Automotive Agricultural Industrial Marine Motorcycle" at bounding box center [899, 567] width 81 height 43
select select "Marine"
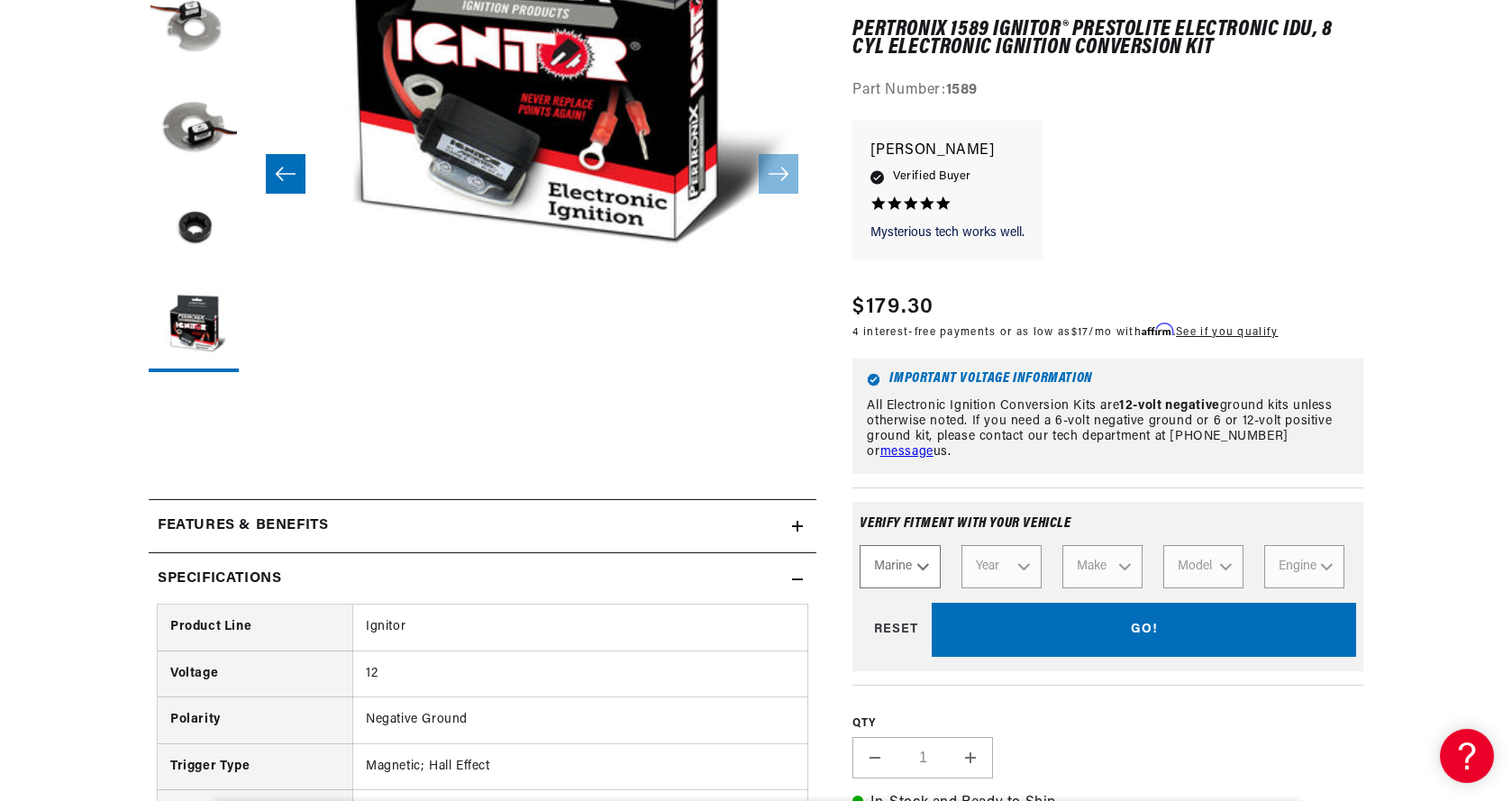
click at [859, 546] on select "Ride Type Automotive Agricultural Industrial Marine Motorcycle" at bounding box center [899, 567] width 81 height 43
select select "Marine"
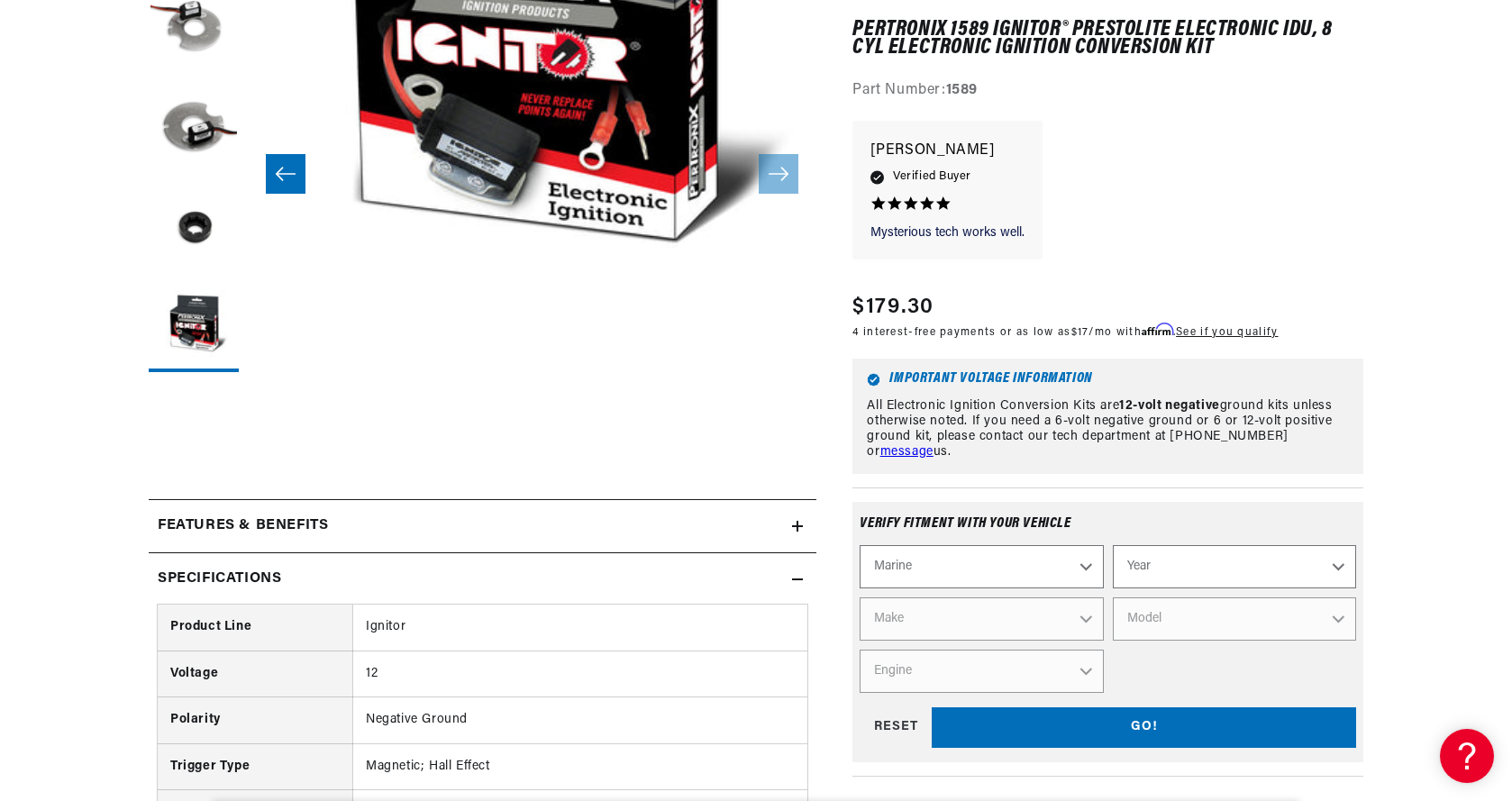
click at [1028, 555] on select "Automotive Agricultural Industrial Marine Motorcycle" at bounding box center [981, 567] width 244 height 43
click at [859, 546] on select "Automotive Agricultural Industrial Marine Motorcycle" at bounding box center [981, 567] width 244 height 43
click at [1168, 569] on select "Year [DATE] 1986 1985 1983 1982 1981 1980 1979 1978 1977 1976 1975 1974 1973 19…" at bounding box center [1234, 567] width 244 height 43
